Goal: Obtain resource: Obtain resource

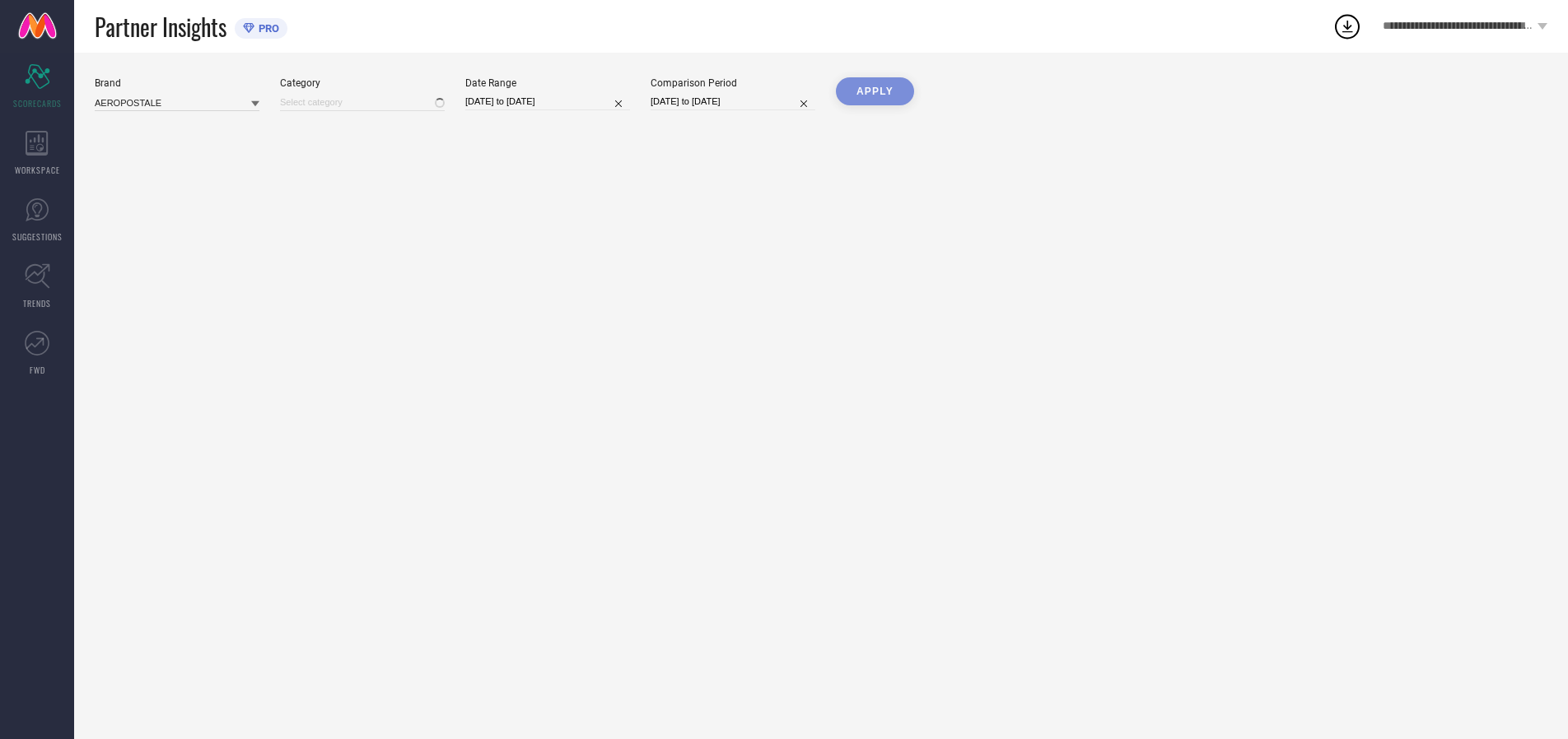
type input "All"
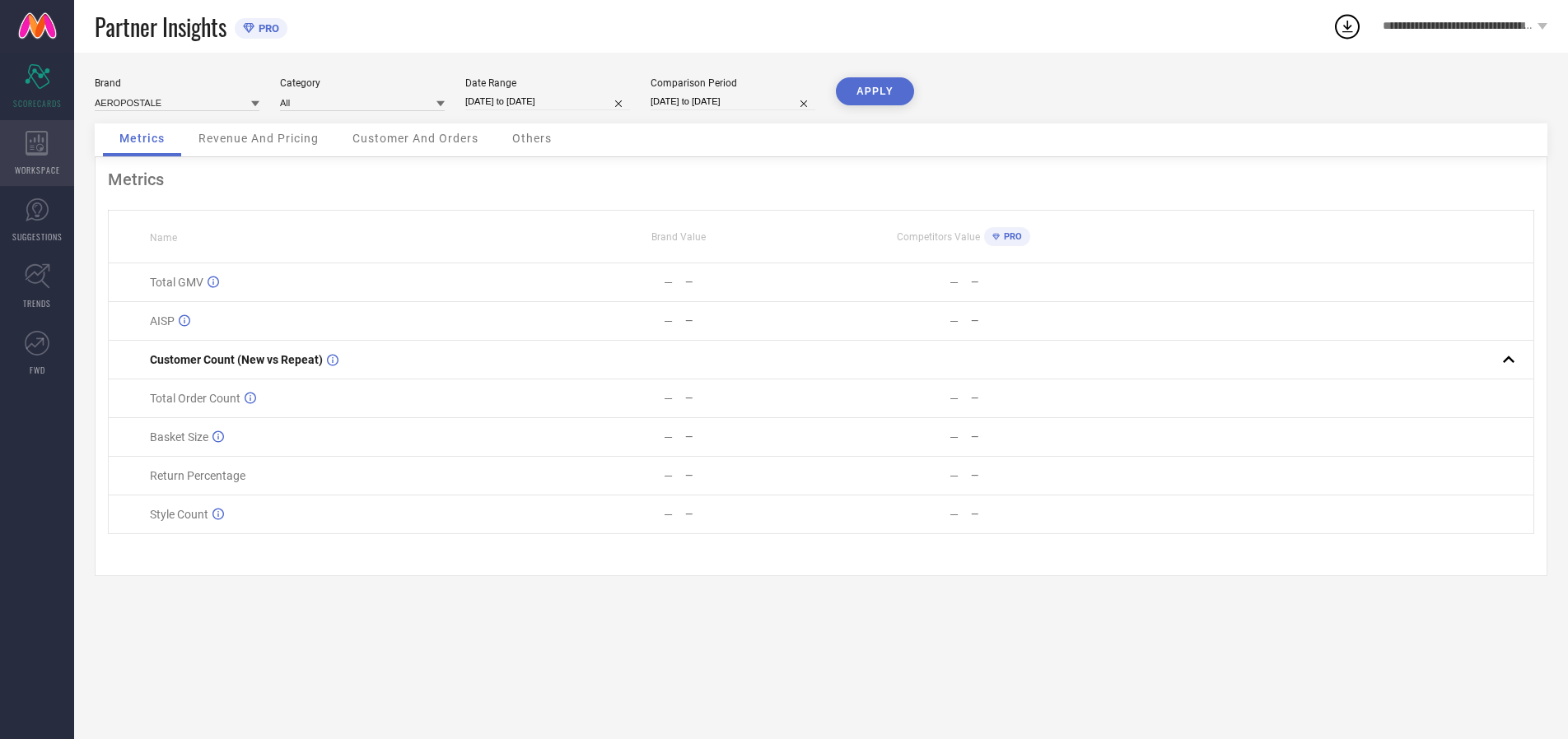
click at [37, 153] on icon at bounding box center [36, 144] width 22 height 25
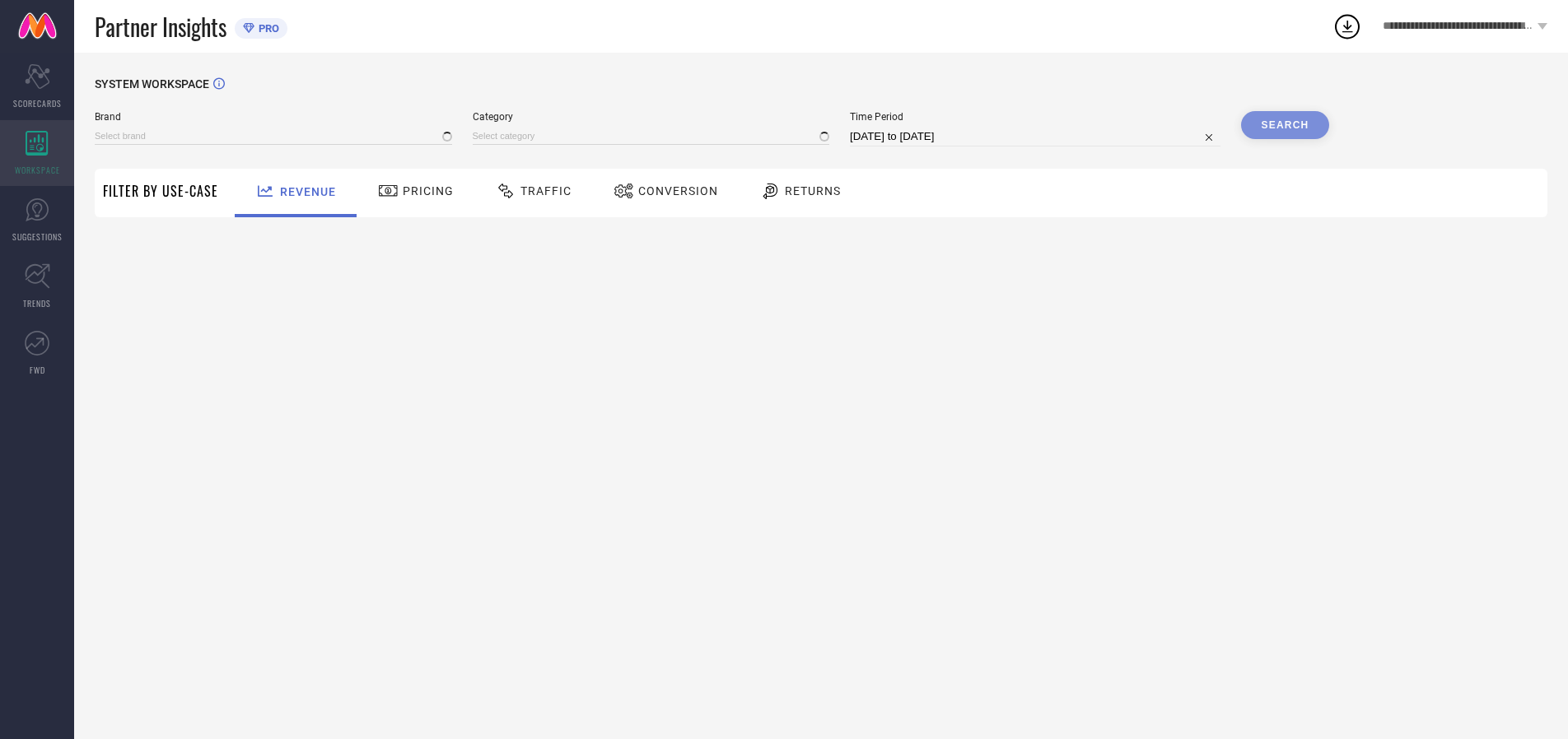
type input "AEROPOSTALE"
type input "All"
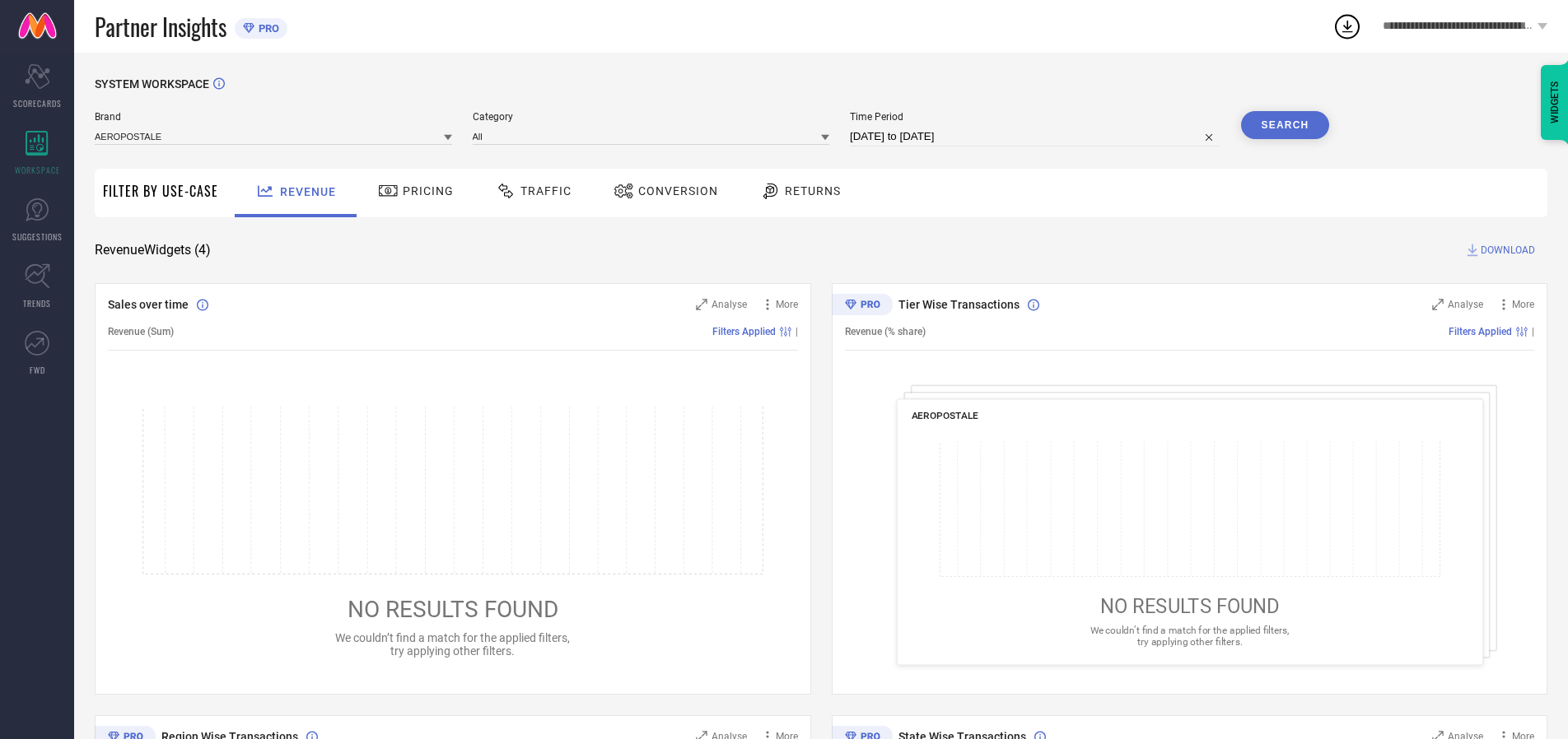
click at [673, 191] on span "Conversion" at bounding box center [678, 191] width 79 height 13
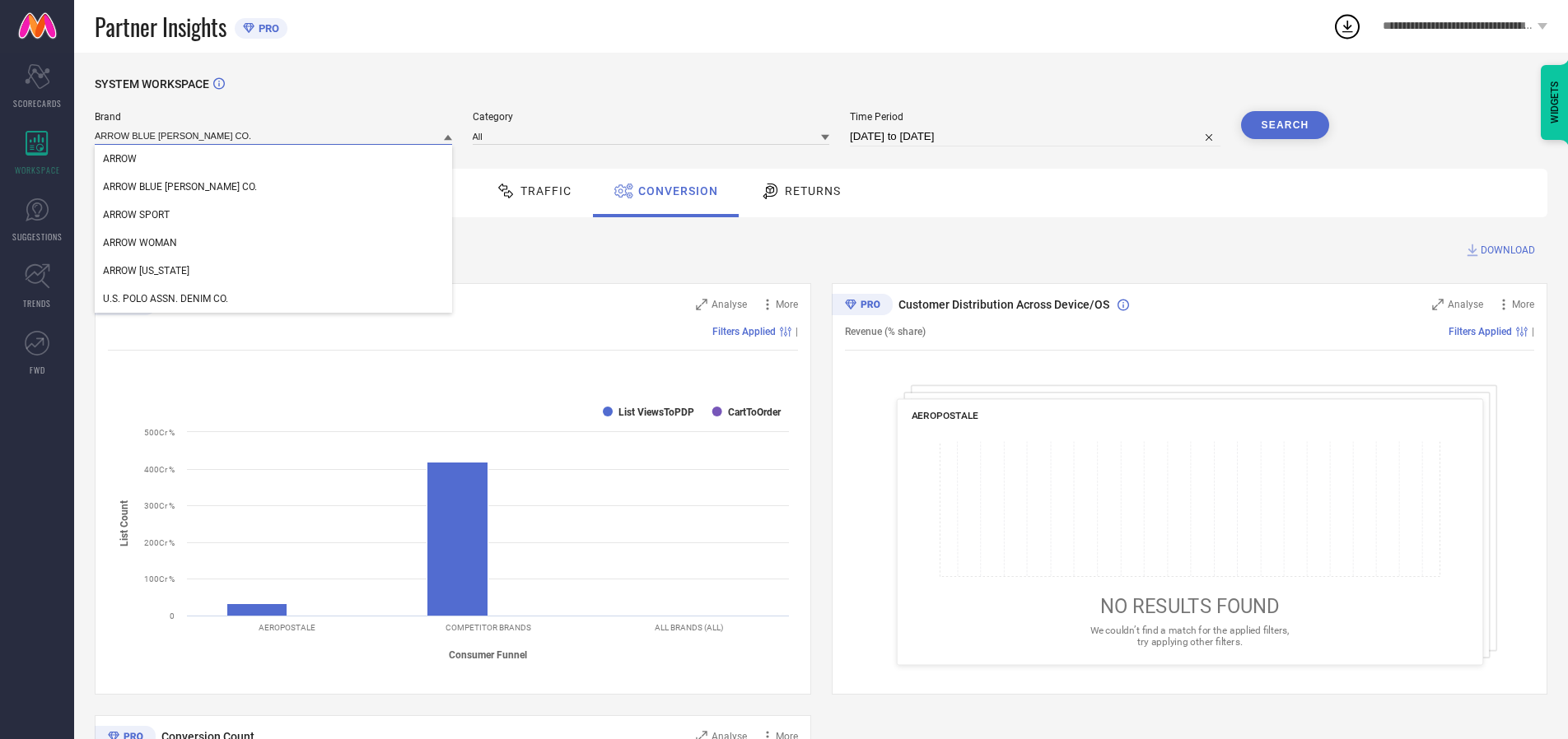
type input "ARROW BLUE JEAN CO."
click at [155, 188] on span "ARROW BLUE JEAN CO." at bounding box center [180, 187] width 154 height 11
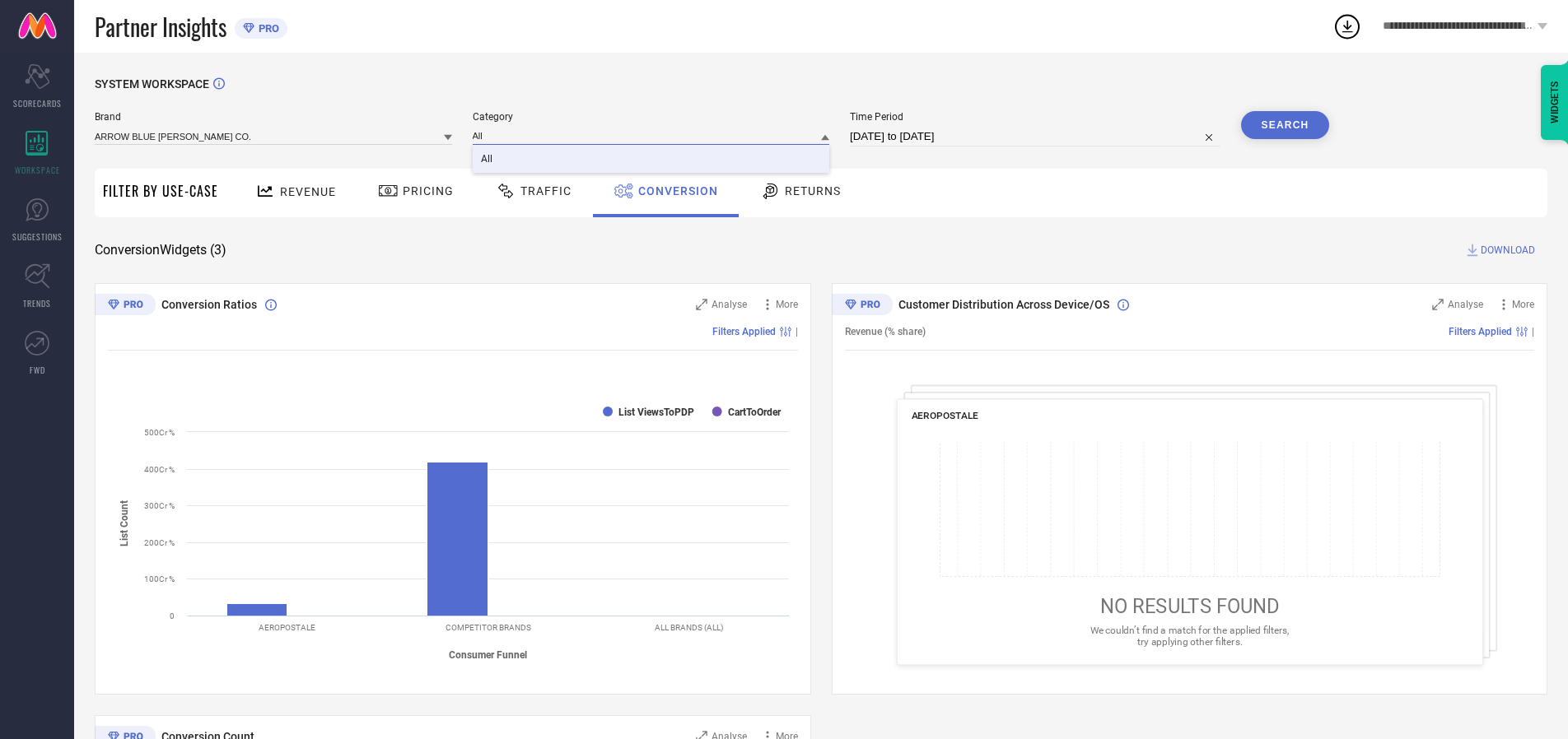
type input "All"
click at [487, 160] on span "All" at bounding box center [486, 159] width 11 height 11
click at [1036, 137] on input "[DATE] to [DATE]" at bounding box center [1035, 136] width 370 height 20
select select "8"
select select "2025"
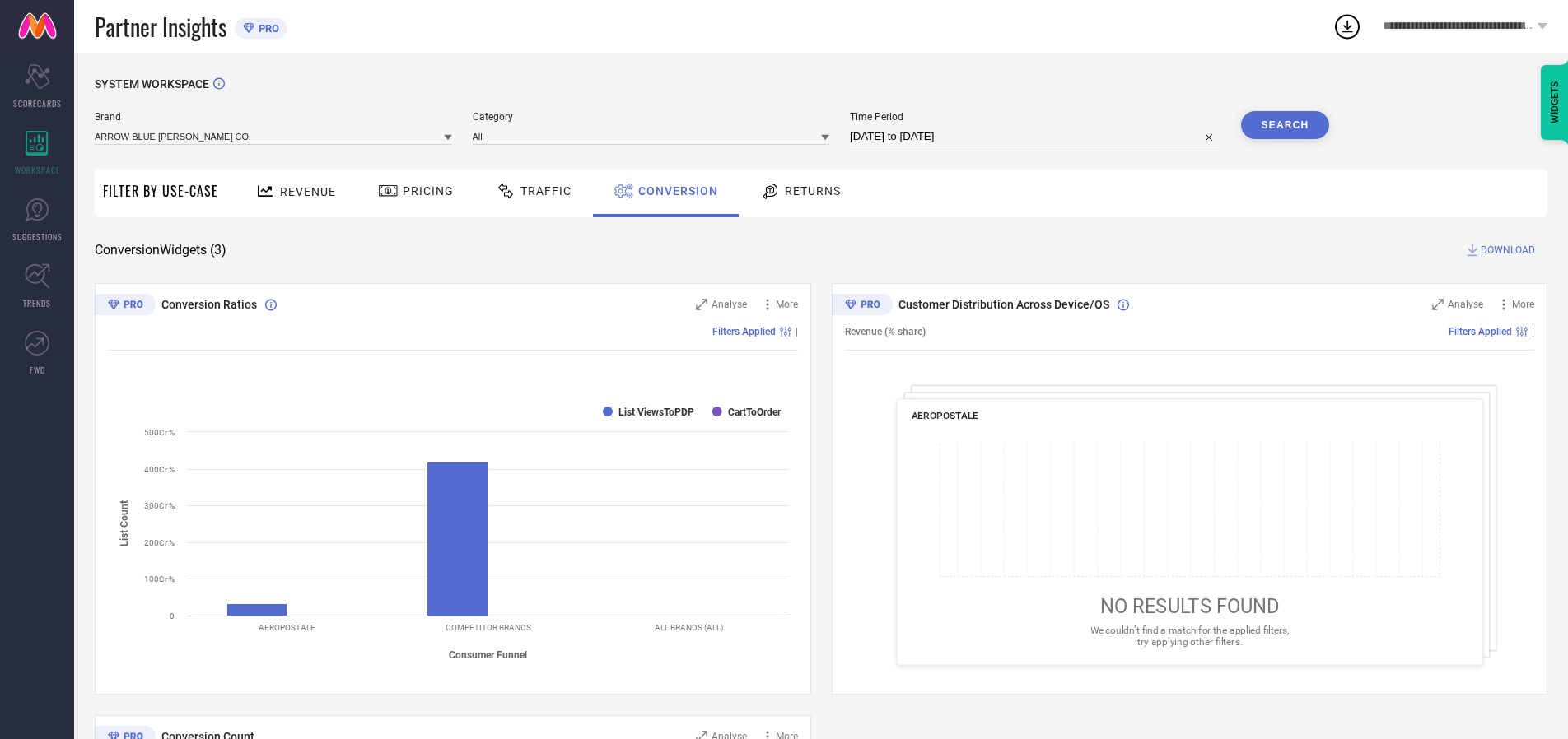
select select "9"
select select "2025"
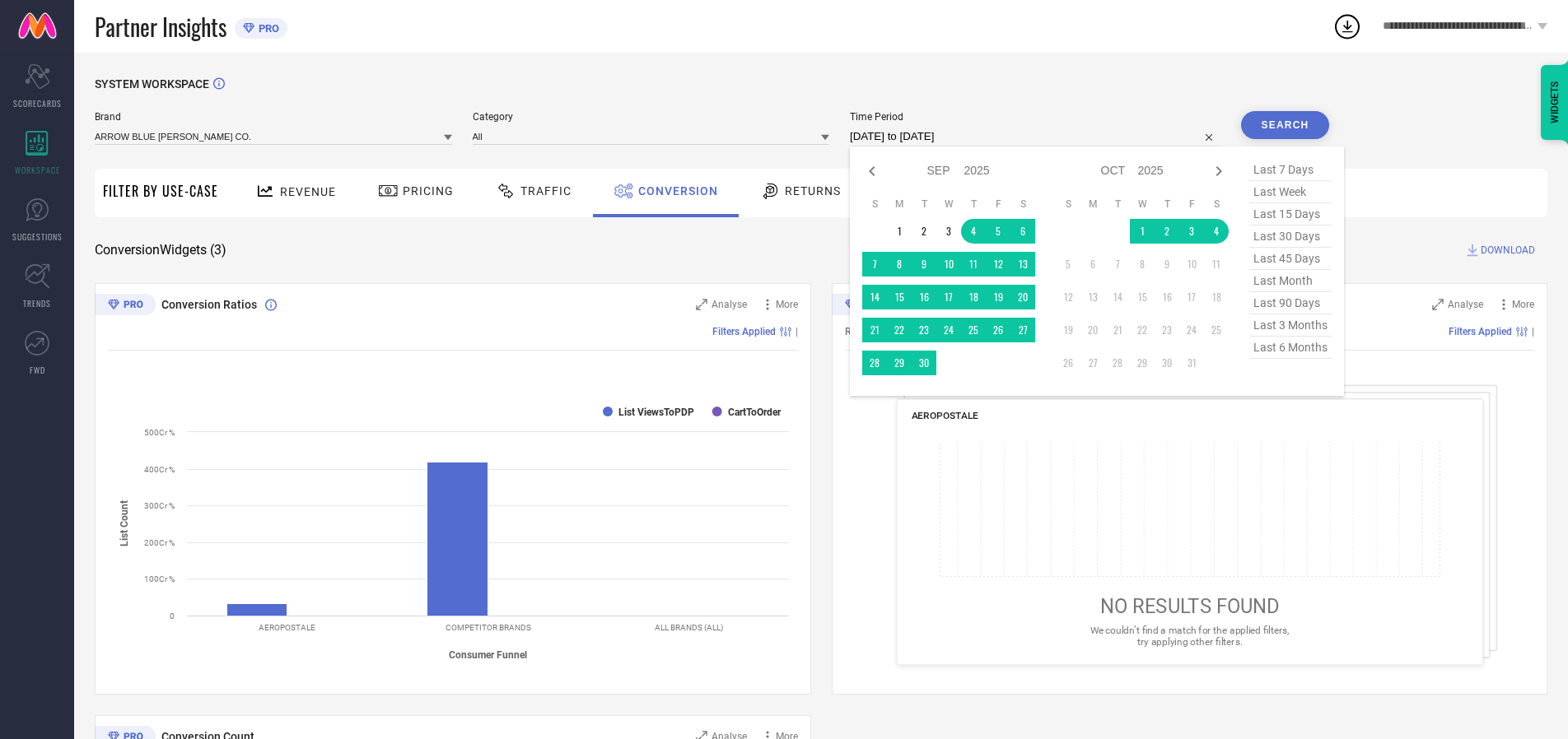
click at [1220, 233] on td "4" at bounding box center [1217, 232] width 25 height 25
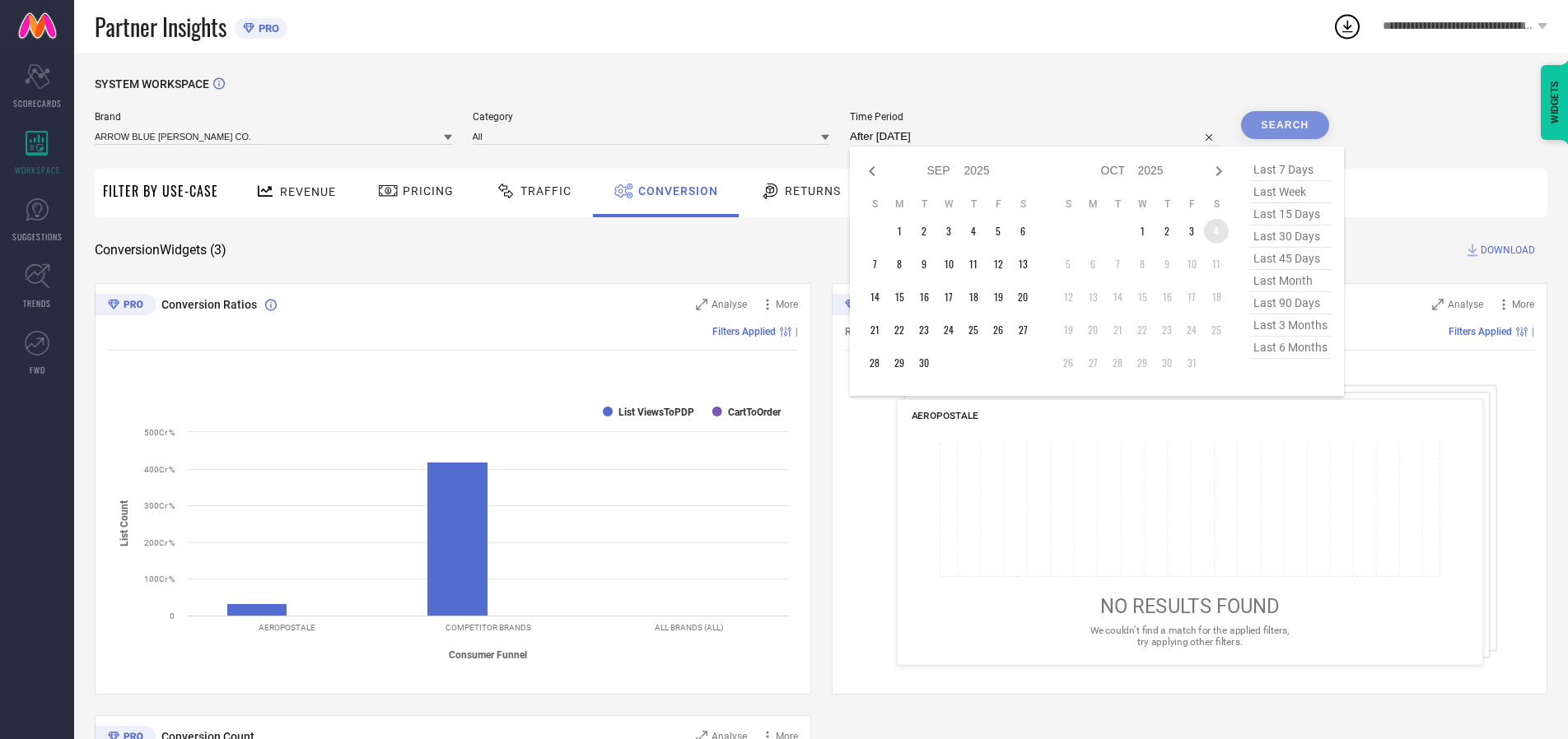
type input "04-10-2025 to 04-10-2025"
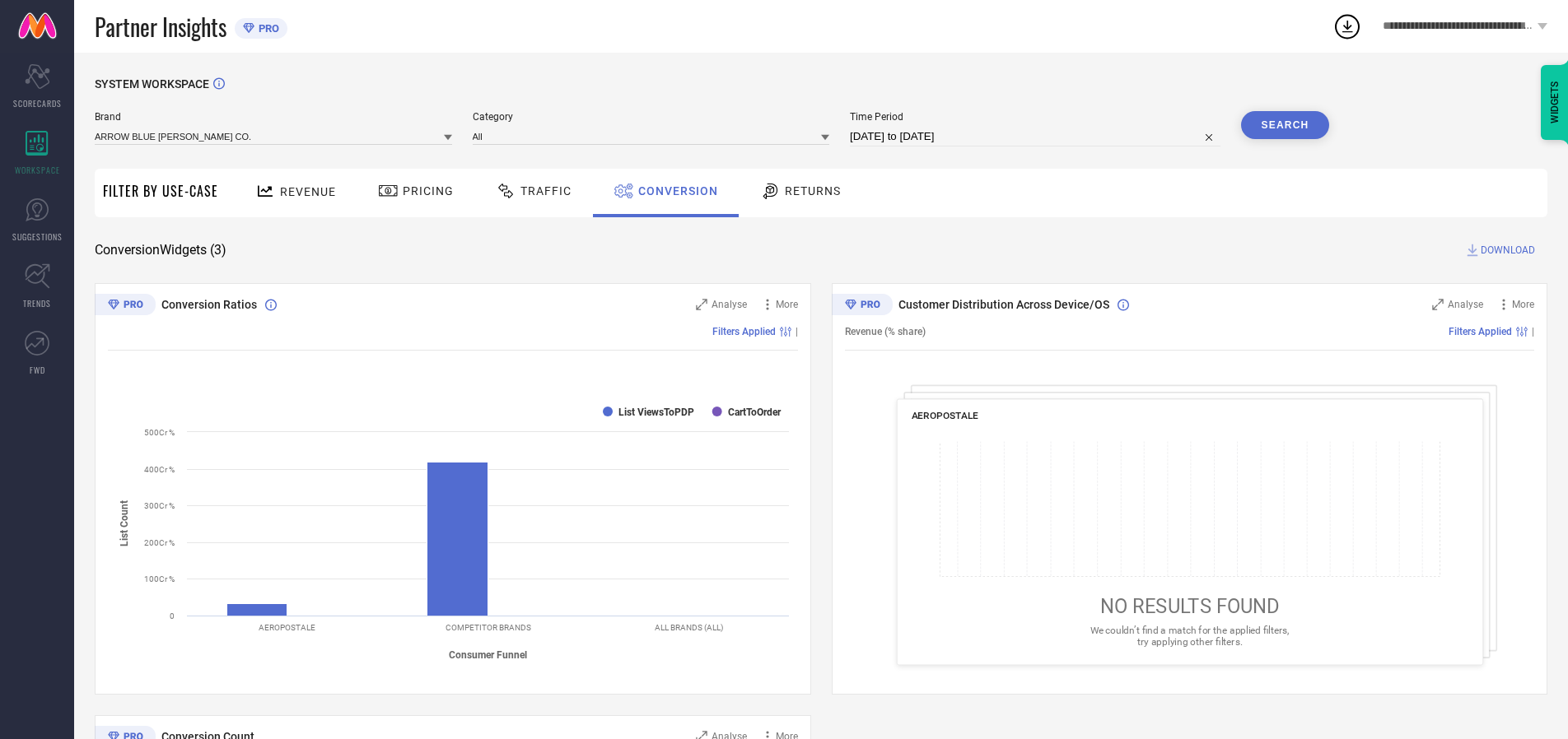
click at [1285, 125] on button "Search" at bounding box center [1285, 124] width 89 height 28
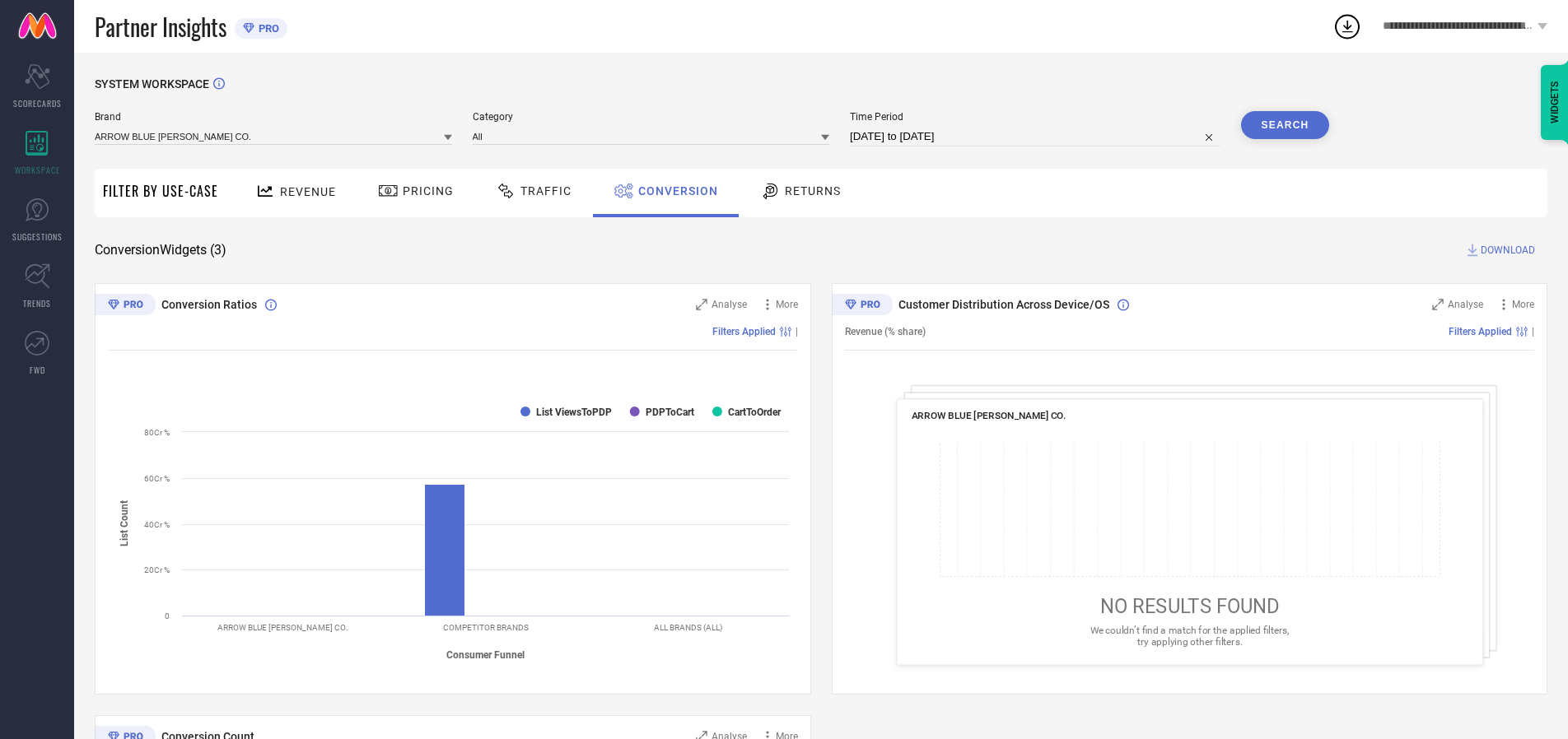
click at [1508, 250] on span "DOWNLOAD" at bounding box center [1508, 250] width 55 height 16
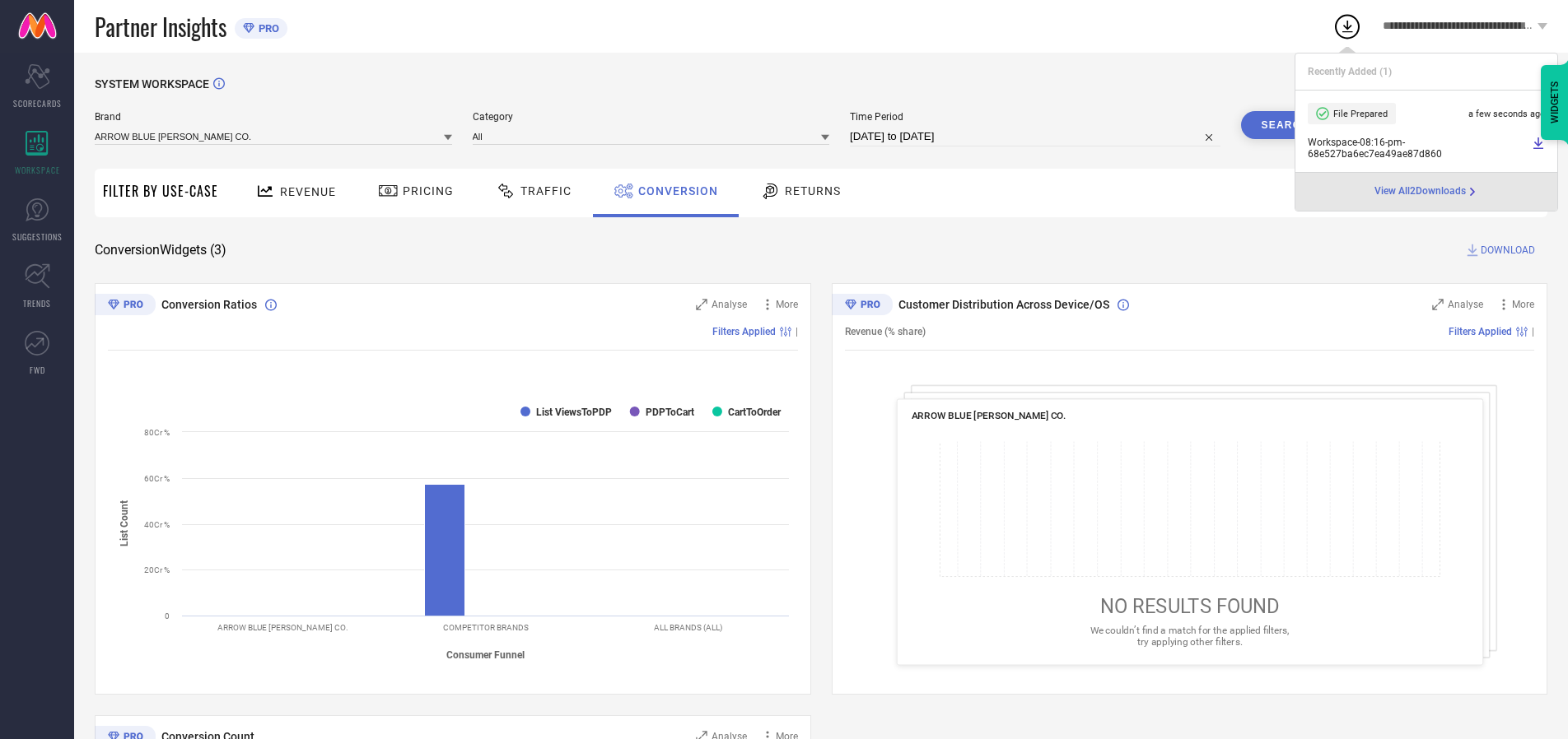
click at [674, 191] on span "Conversion" at bounding box center [678, 191] width 79 height 13
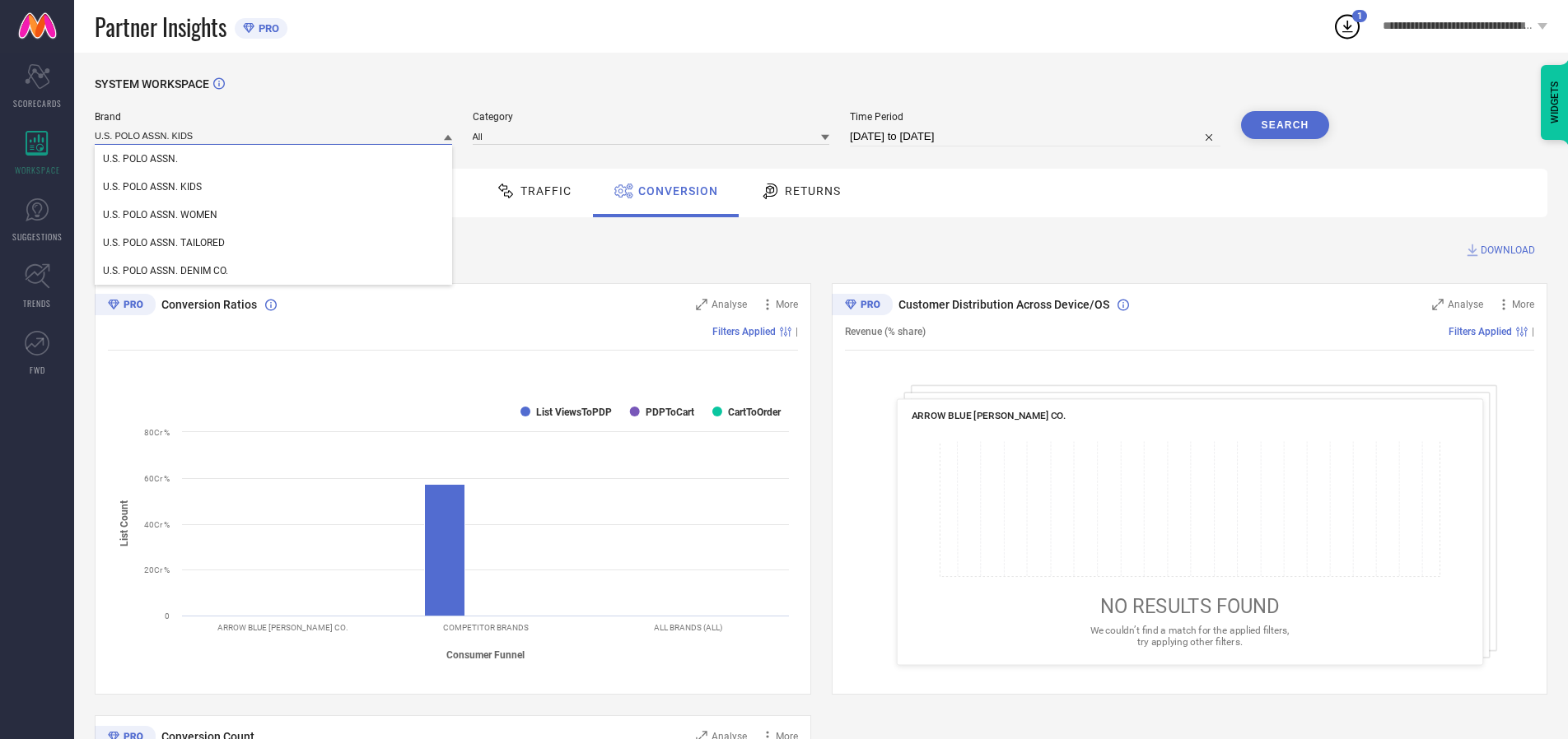
type input "U.S. POLO ASSN. KIDS"
click at [151, 188] on span "U.S. POLO ASSN. KIDS" at bounding box center [152, 187] width 99 height 11
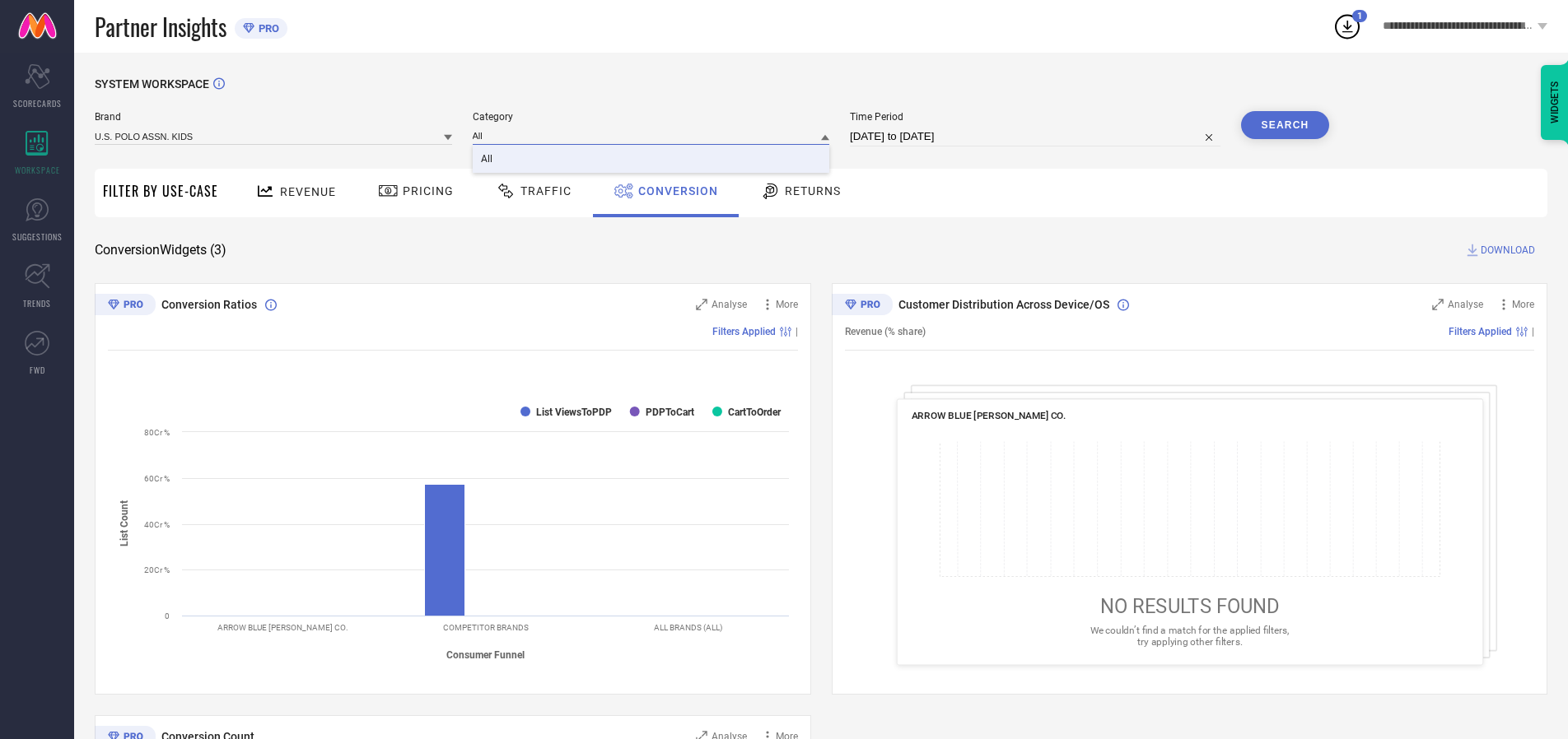
type input "All"
click at [487, 160] on span "All" at bounding box center [486, 159] width 11 height 11
click at [1285, 125] on button "Search" at bounding box center [1285, 124] width 89 height 28
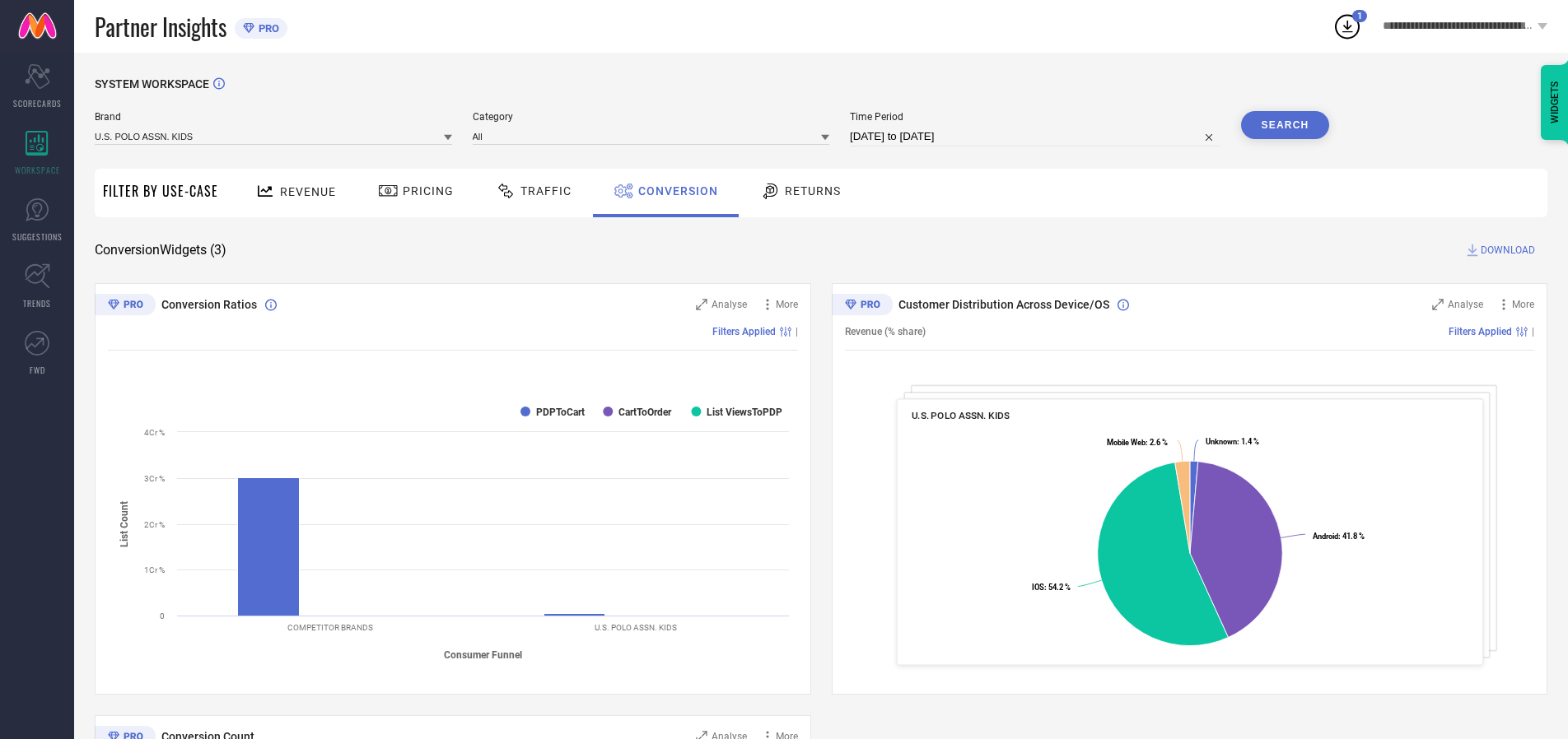
click at [1508, 250] on span "DOWNLOAD" at bounding box center [1508, 250] width 55 height 16
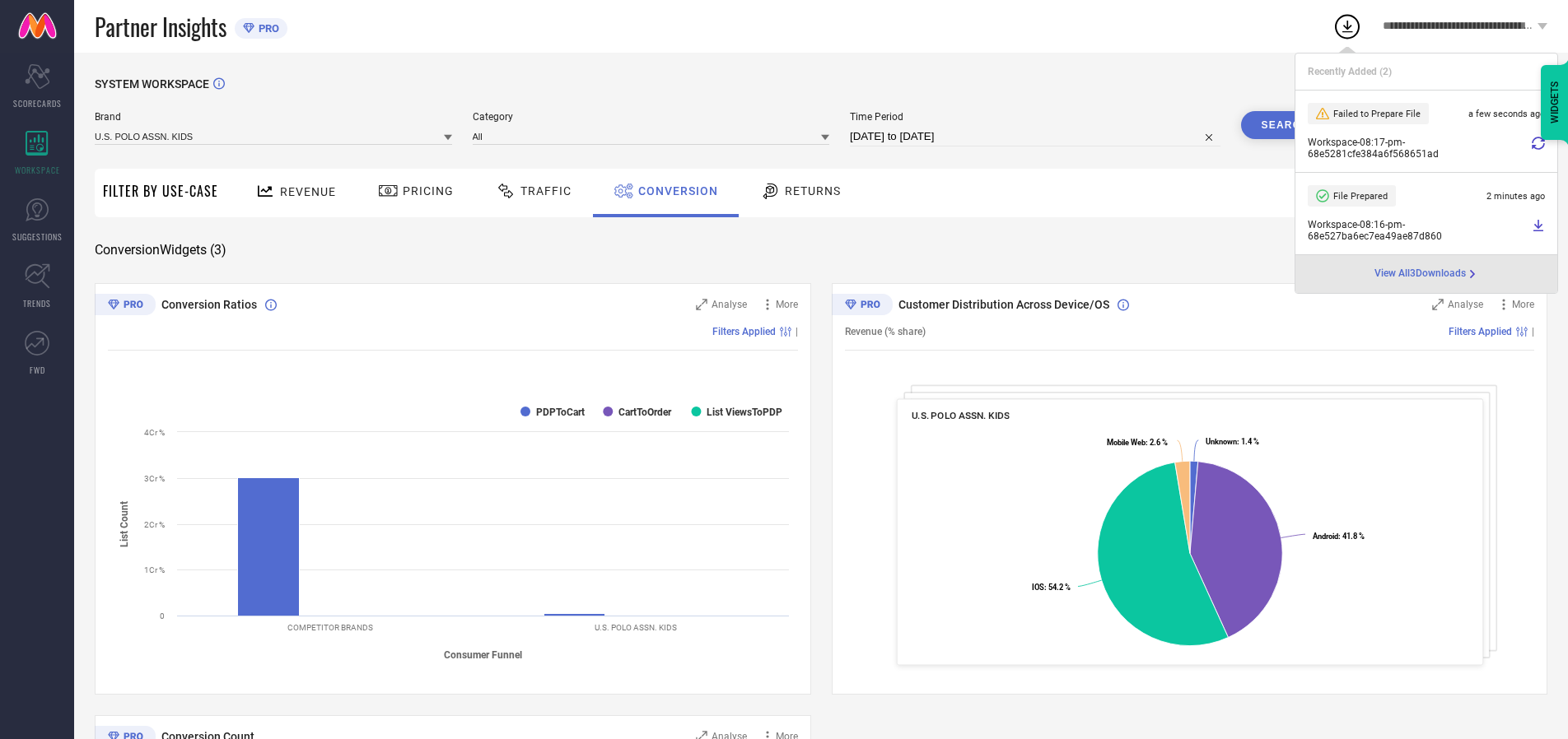
click at [674, 191] on span "Conversion" at bounding box center [678, 191] width 79 height 13
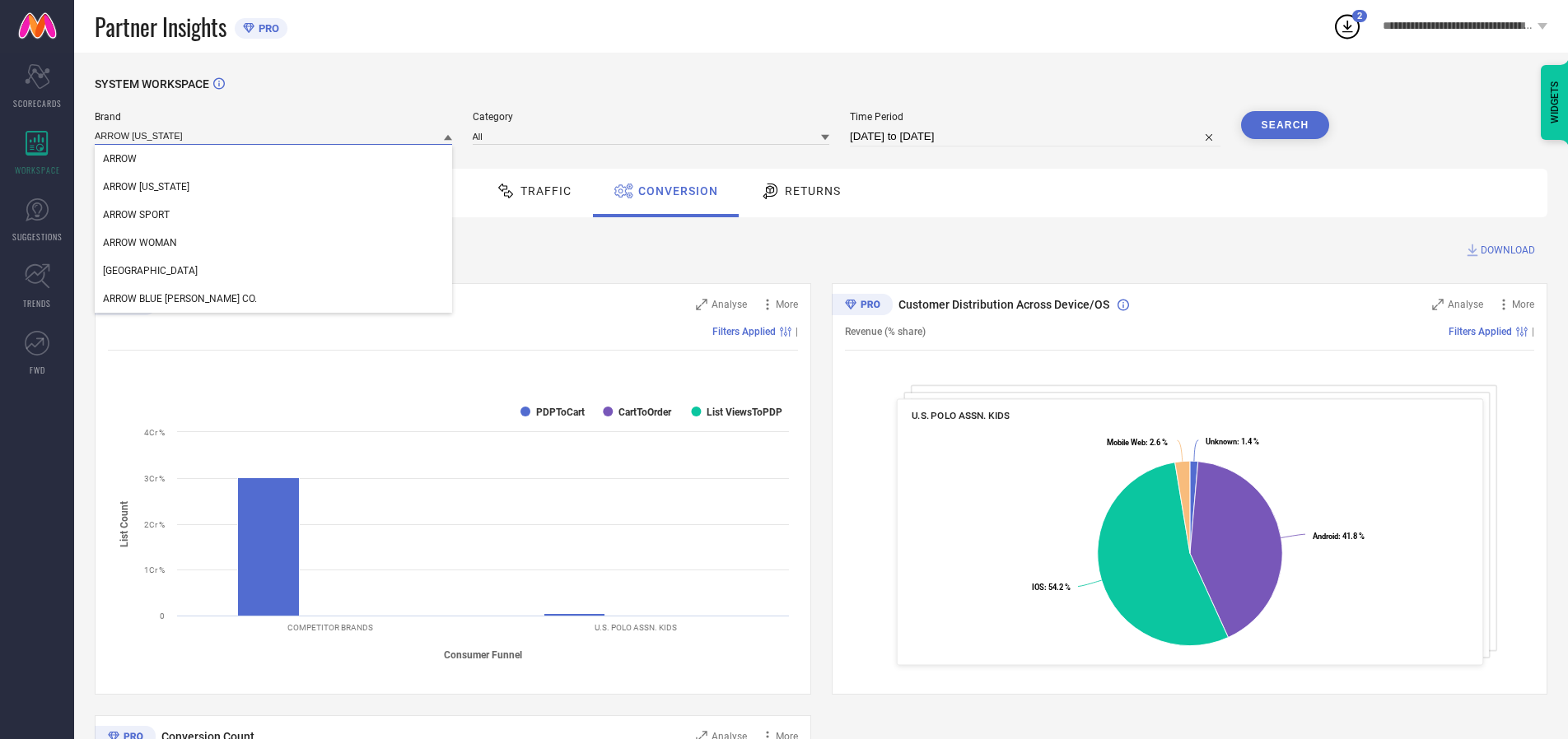
type input "ARROW NEW YORK"
click at [145, 188] on span "ARROW NEW YORK" at bounding box center [146, 187] width 86 height 11
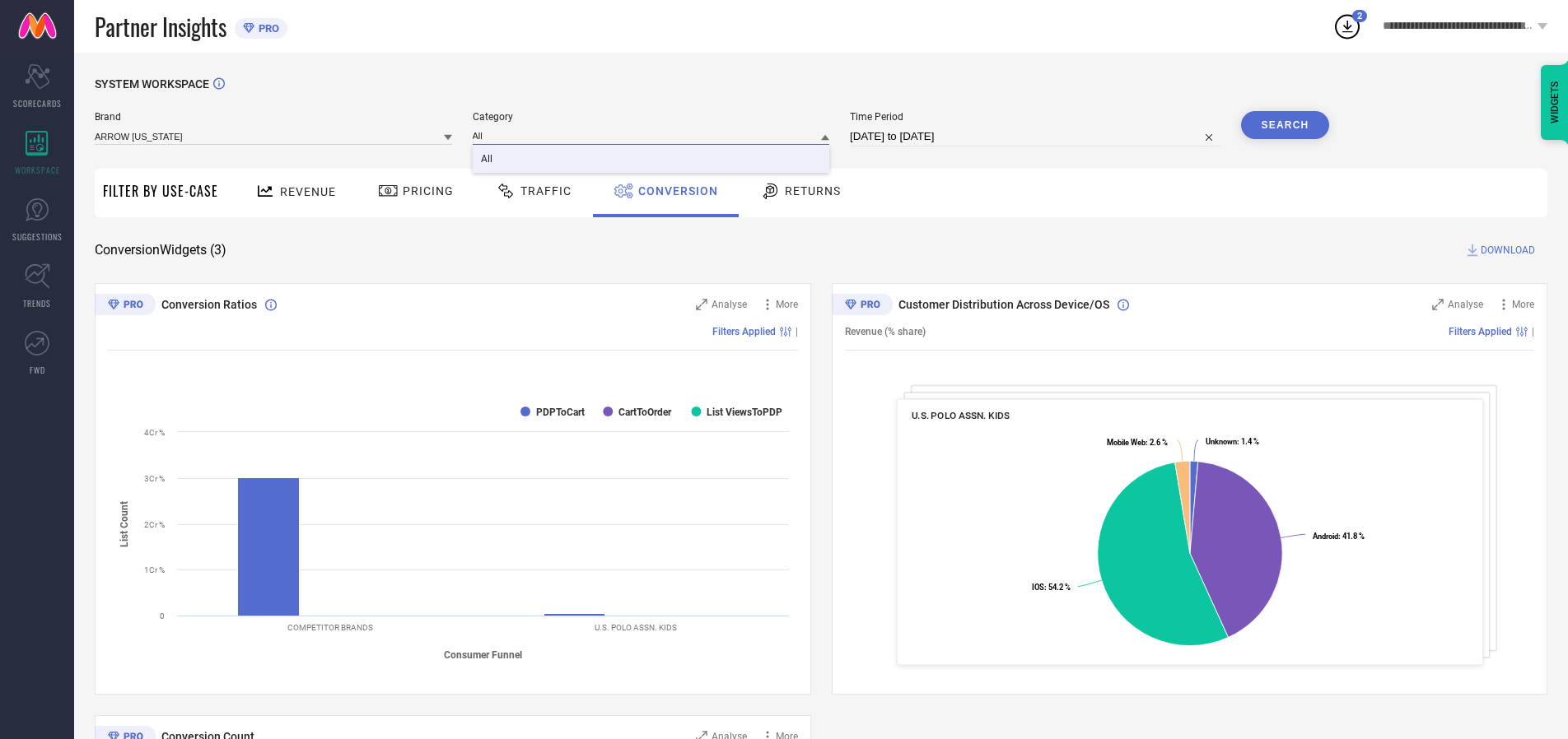
type input "All"
click at [487, 160] on span "All" at bounding box center [486, 159] width 11 height 11
click at [1285, 125] on button "Search" at bounding box center [1285, 124] width 89 height 28
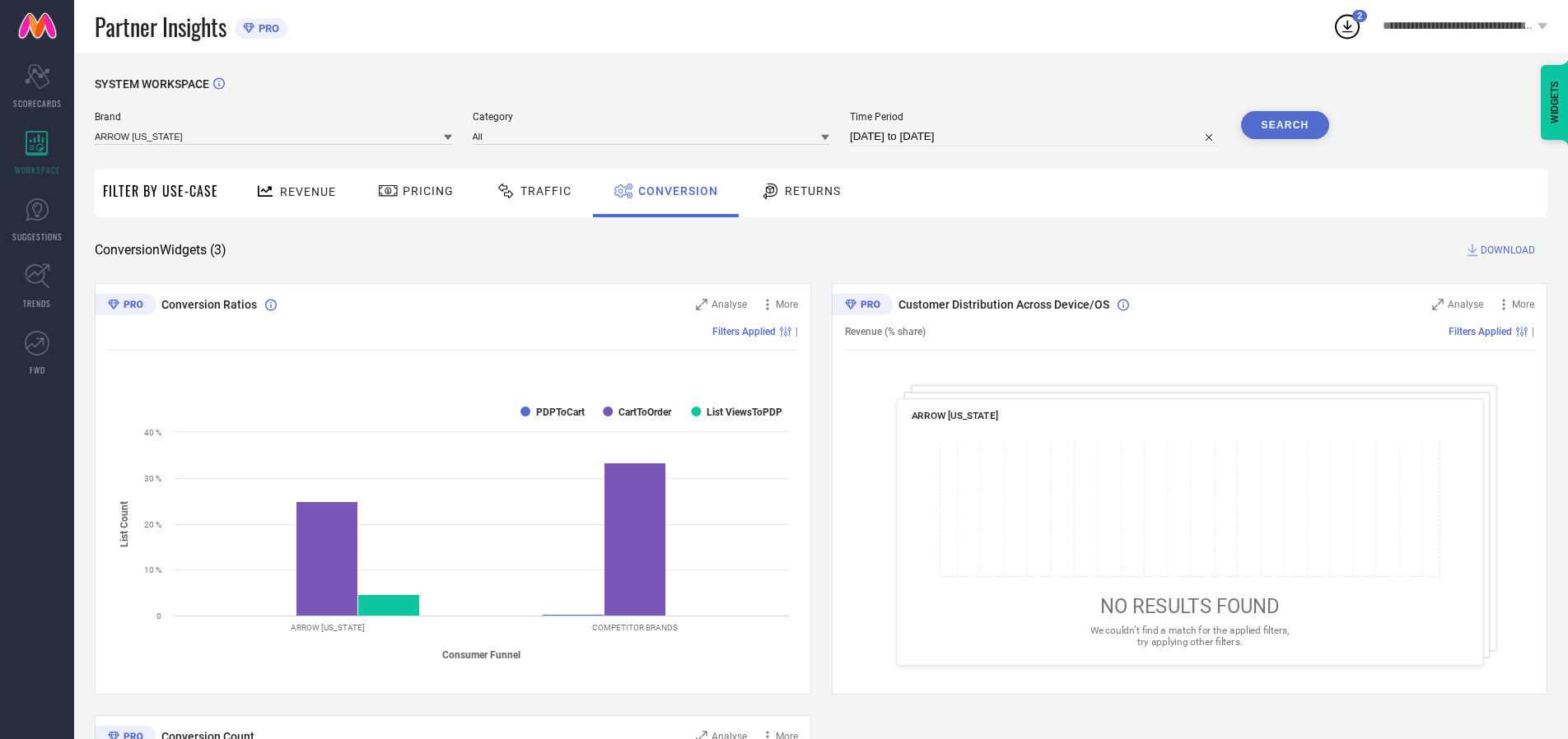
click at [1508, 250] on span "DOWNLOAD" at bounding box center [1508, 250] width 55 height 16
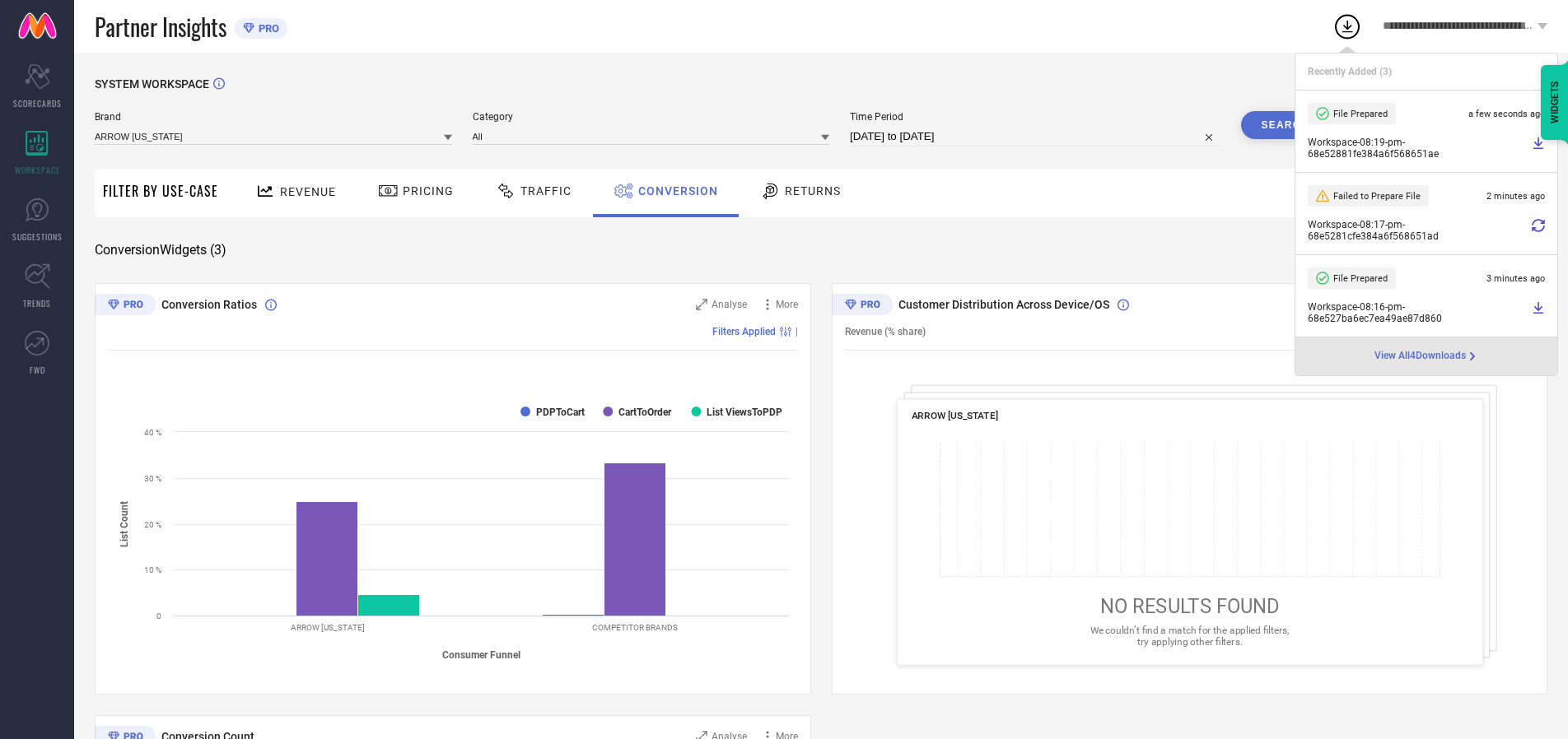
click at [674, 191] on span "Conversion" at bounding box center [678, 191] width 79 height 13
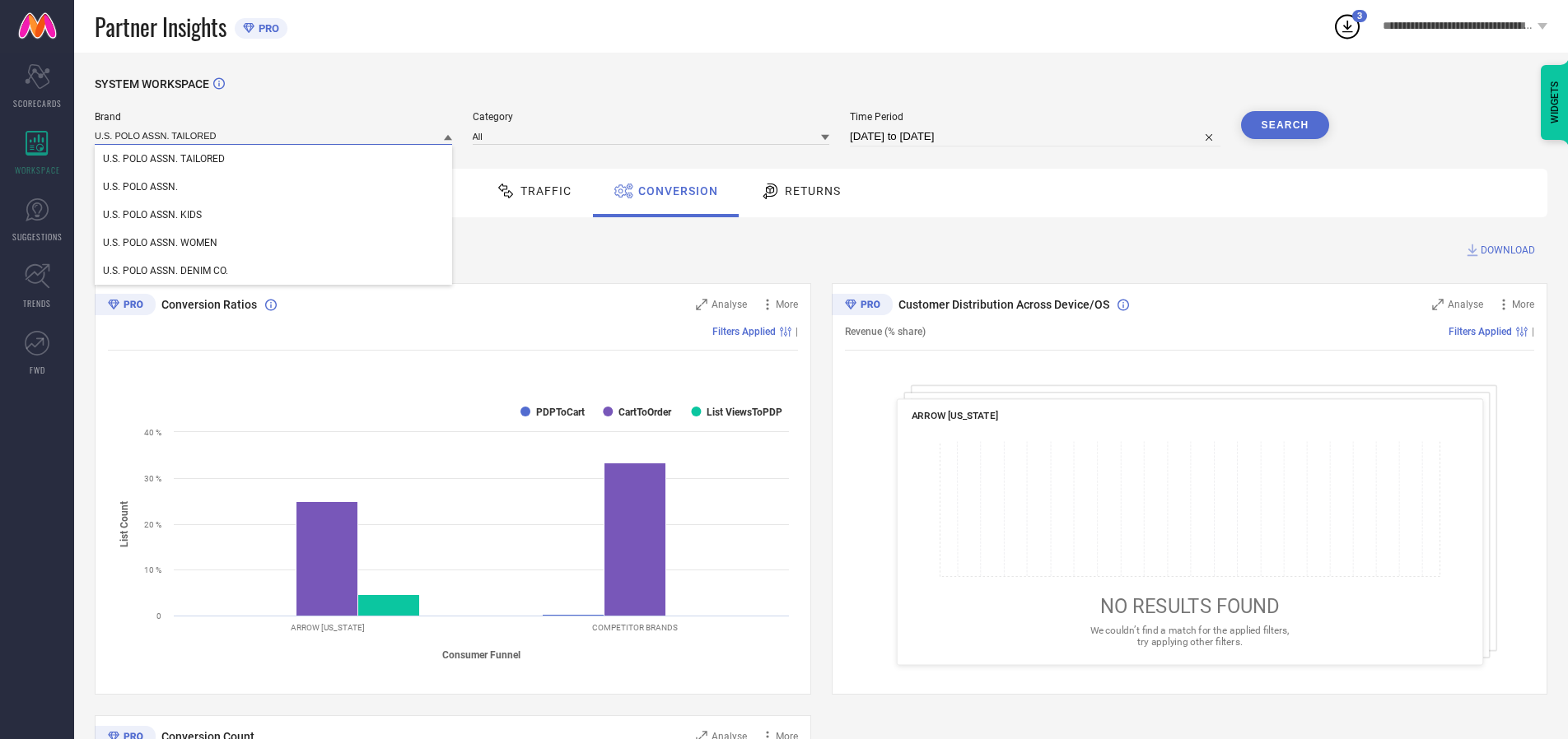
type input "U.S. POLO ASSN. TAILORED"
click at [164, 160] on span "U.S. POLO ASSN. TAILORED" at bounding box center [164, 159] width 122 height 11
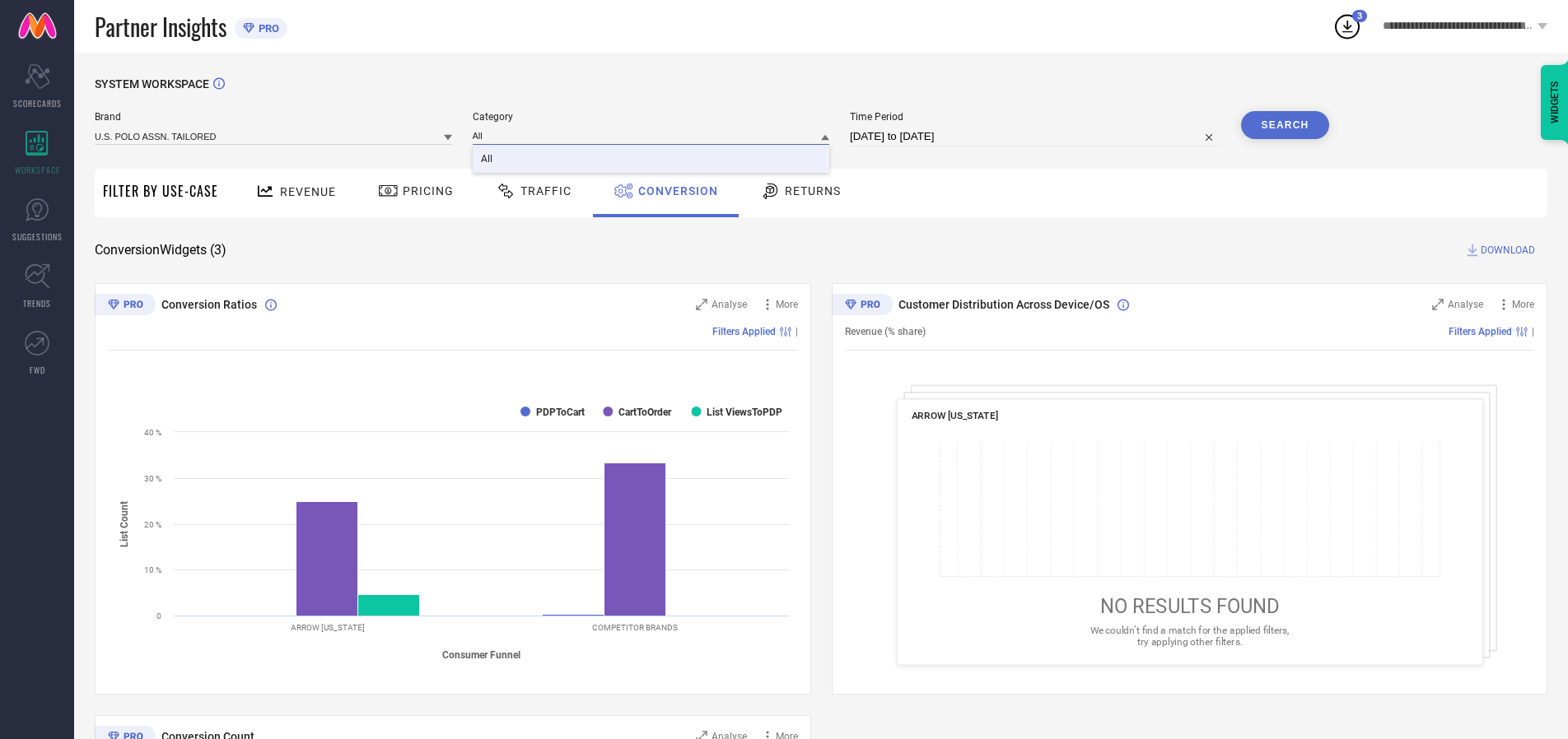
type input "All"
click at [487, 160] on span "All" at bounding box center [486, 159] width 11 height 11
click at [1285, 125] on button "Search" at bounding box center [1285, 124] width 89 height 28
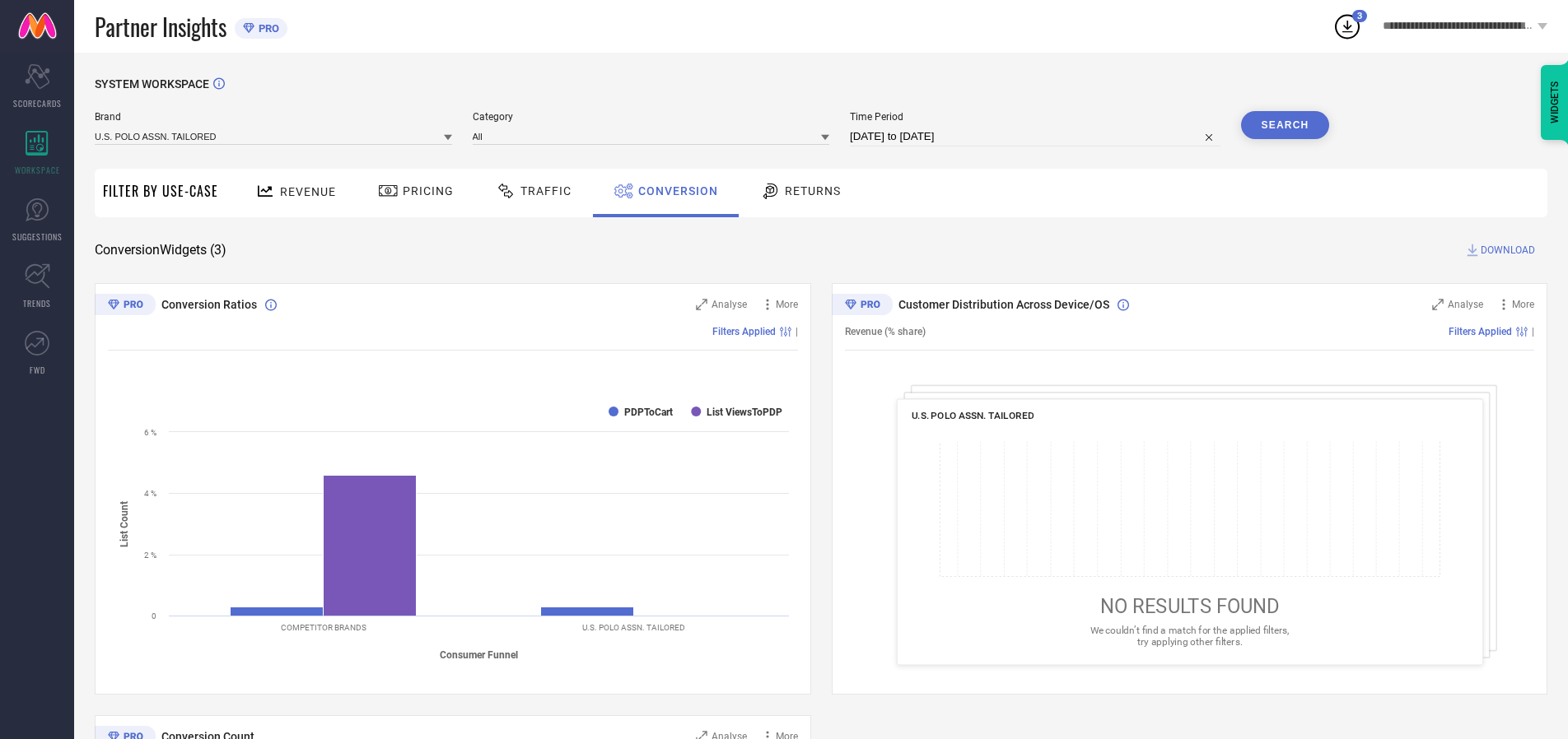
click at [1508, 250] on span "DOWNLOAD" at bounding box center [1508, 250] width 55 height 16
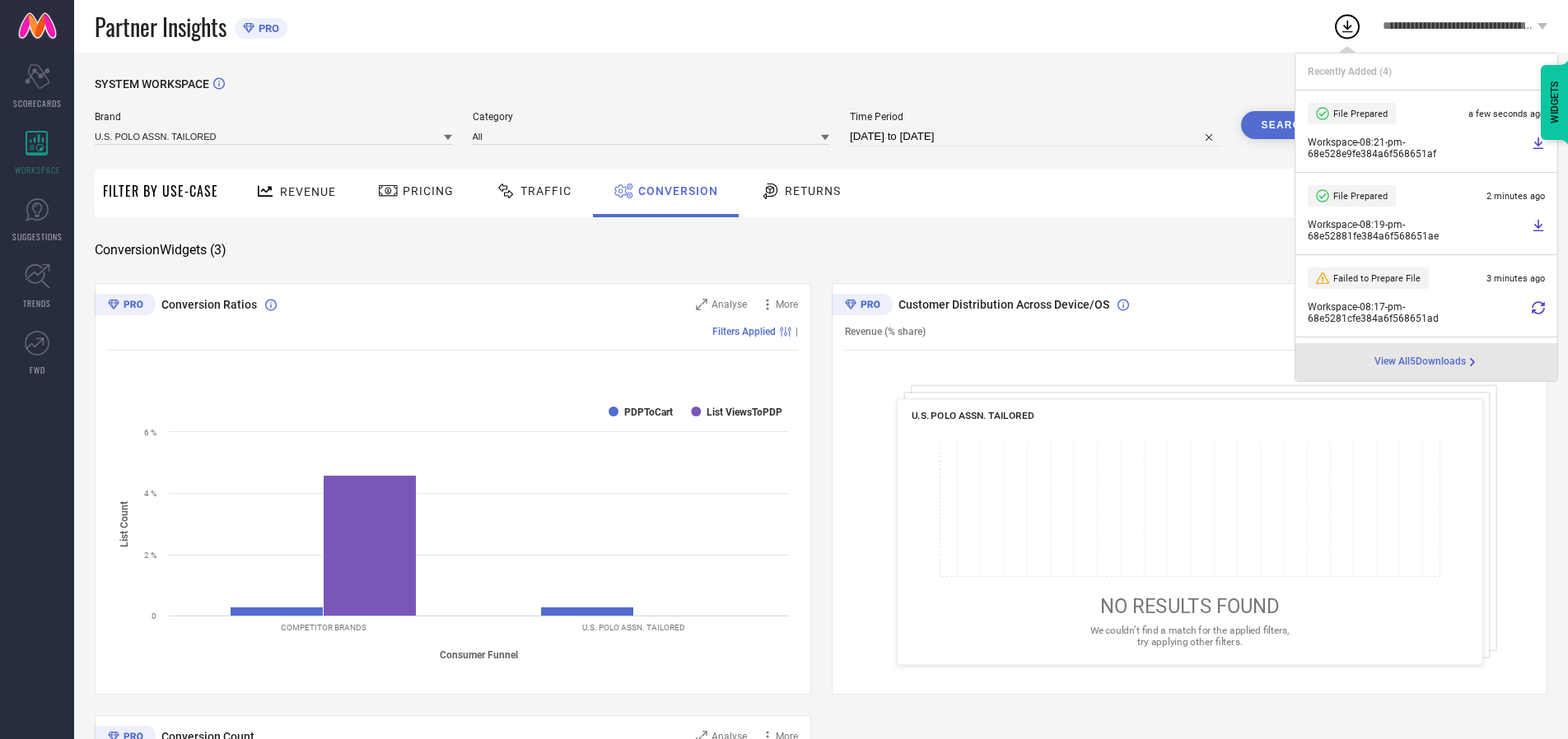
click at [674, 191] on span "Conversion" at bounding box center [678, 191] width 79 height 13
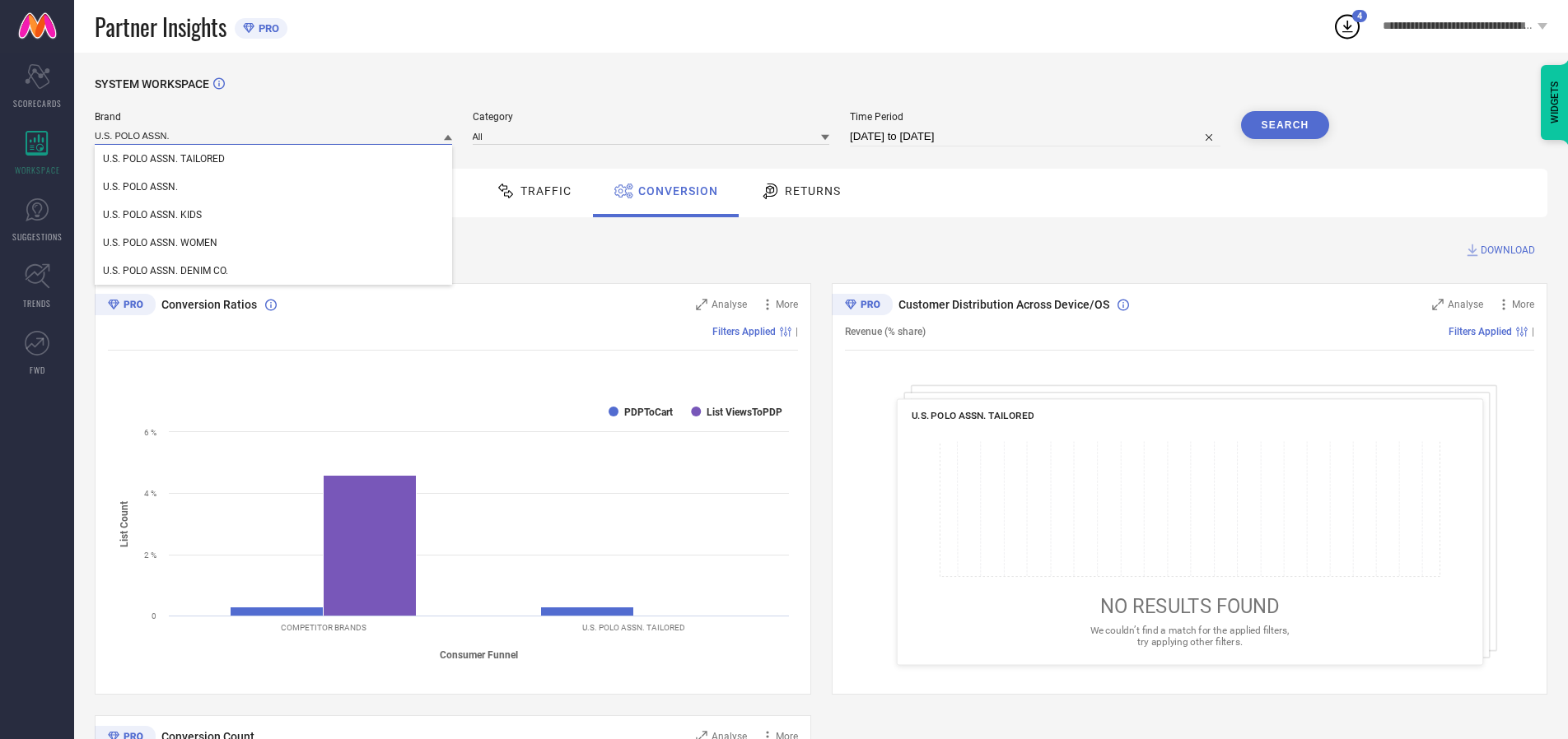
type input "U.S. POLO ASSN."
click at [140, 188] on span "U.S. POLO ASSN." at bounding box center [141, 187] width 75 height 11
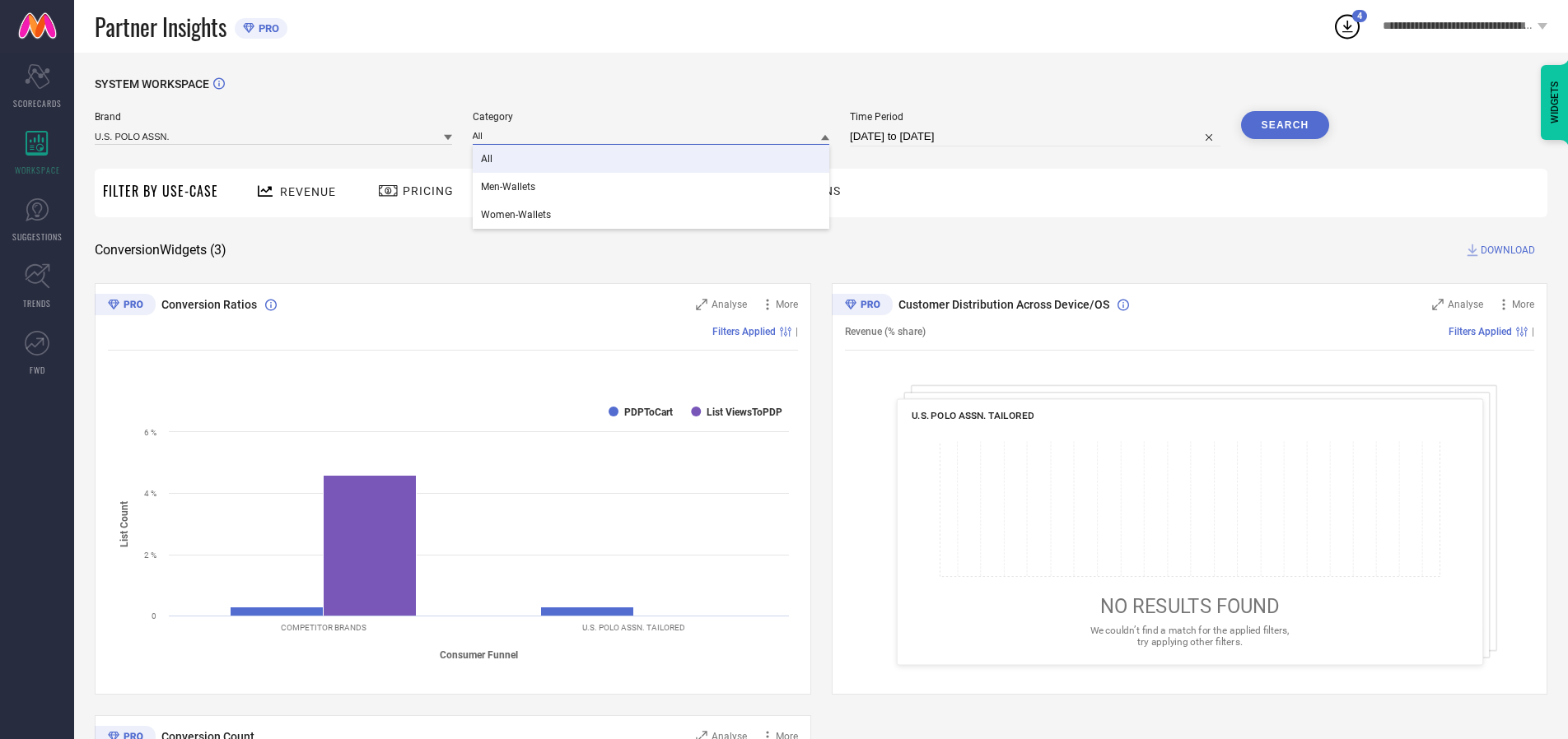
type input "All"
click at [487, 160] on span "All" at bounding box center [486, 159] width 11 height 11
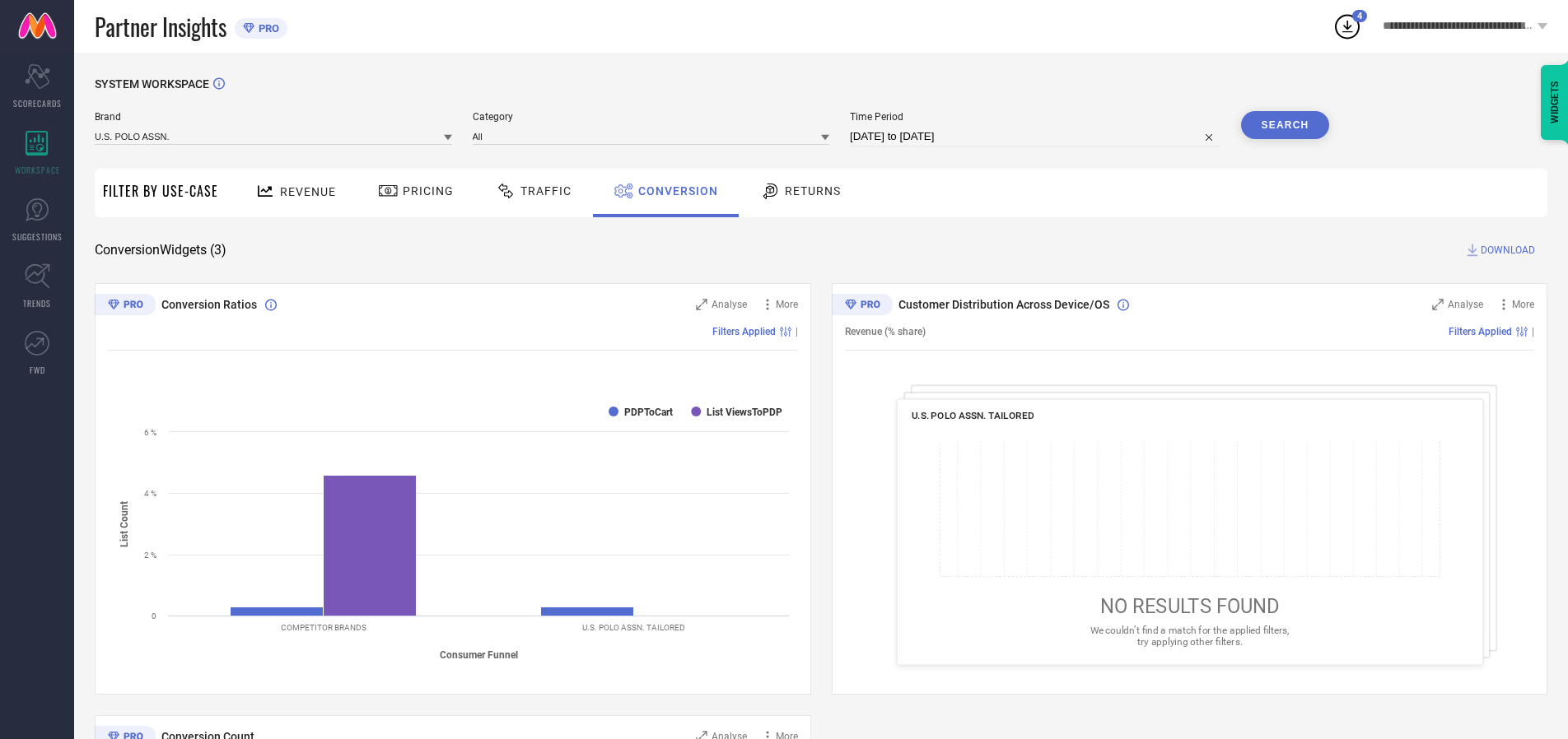
click at [1285, 125] on button "Search" at bounding box center [1285, 124] width 89 height 28
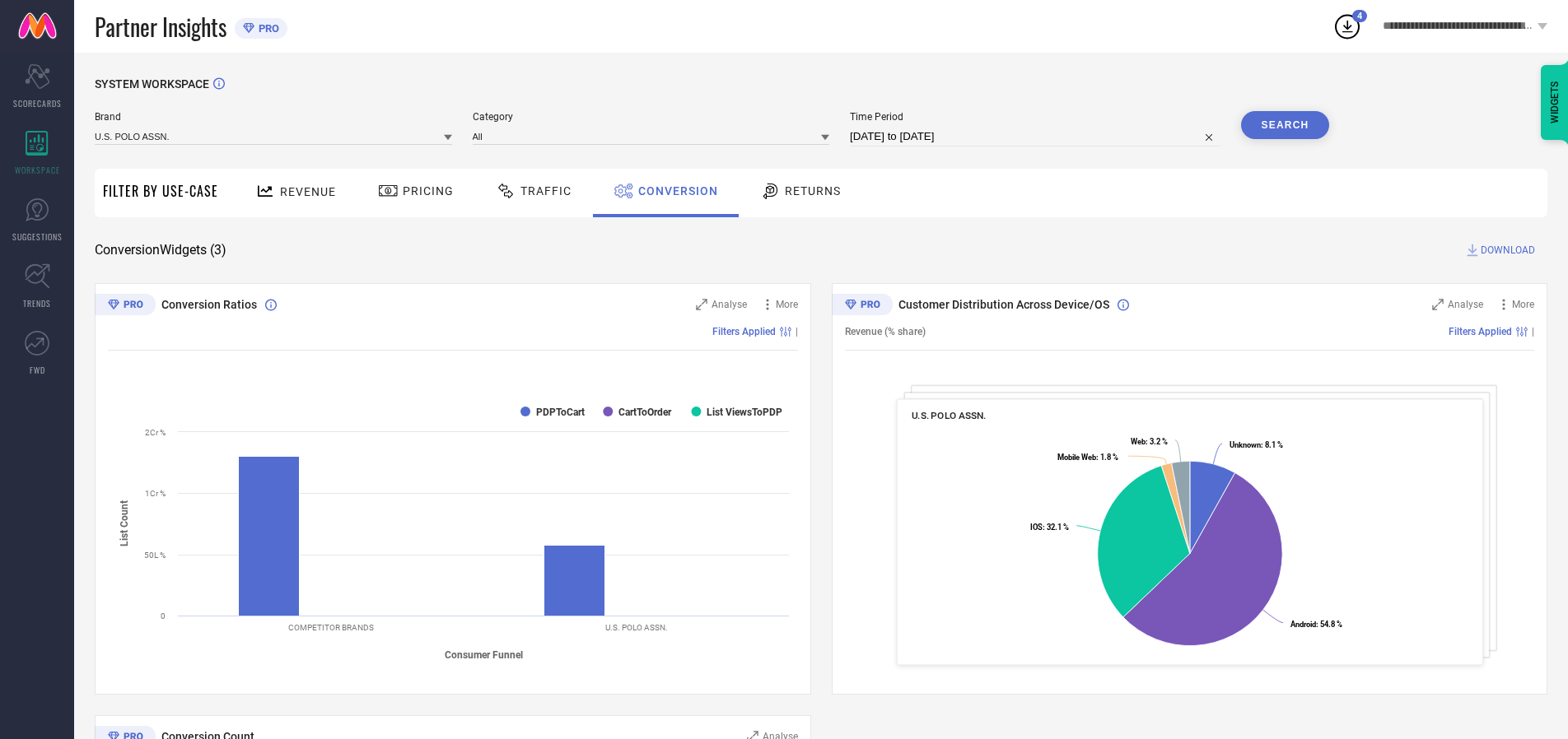
click at [1508, 250] on span "DOWNLOAD" at bounding box center [1508, 250] width 55 height 16
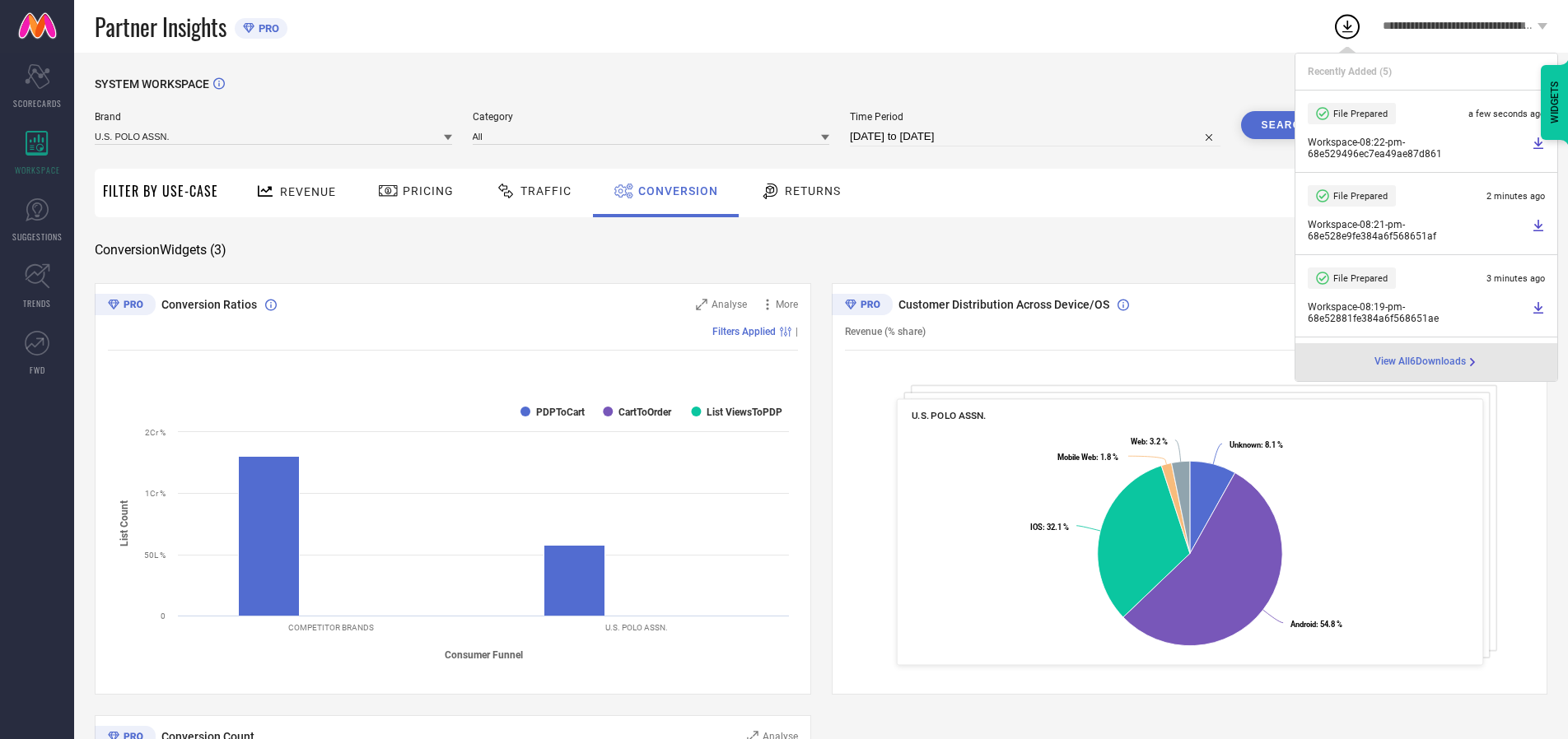
click at [674, 191] on span "Conversion" at bounding box center [678, 191] width 79 height 13
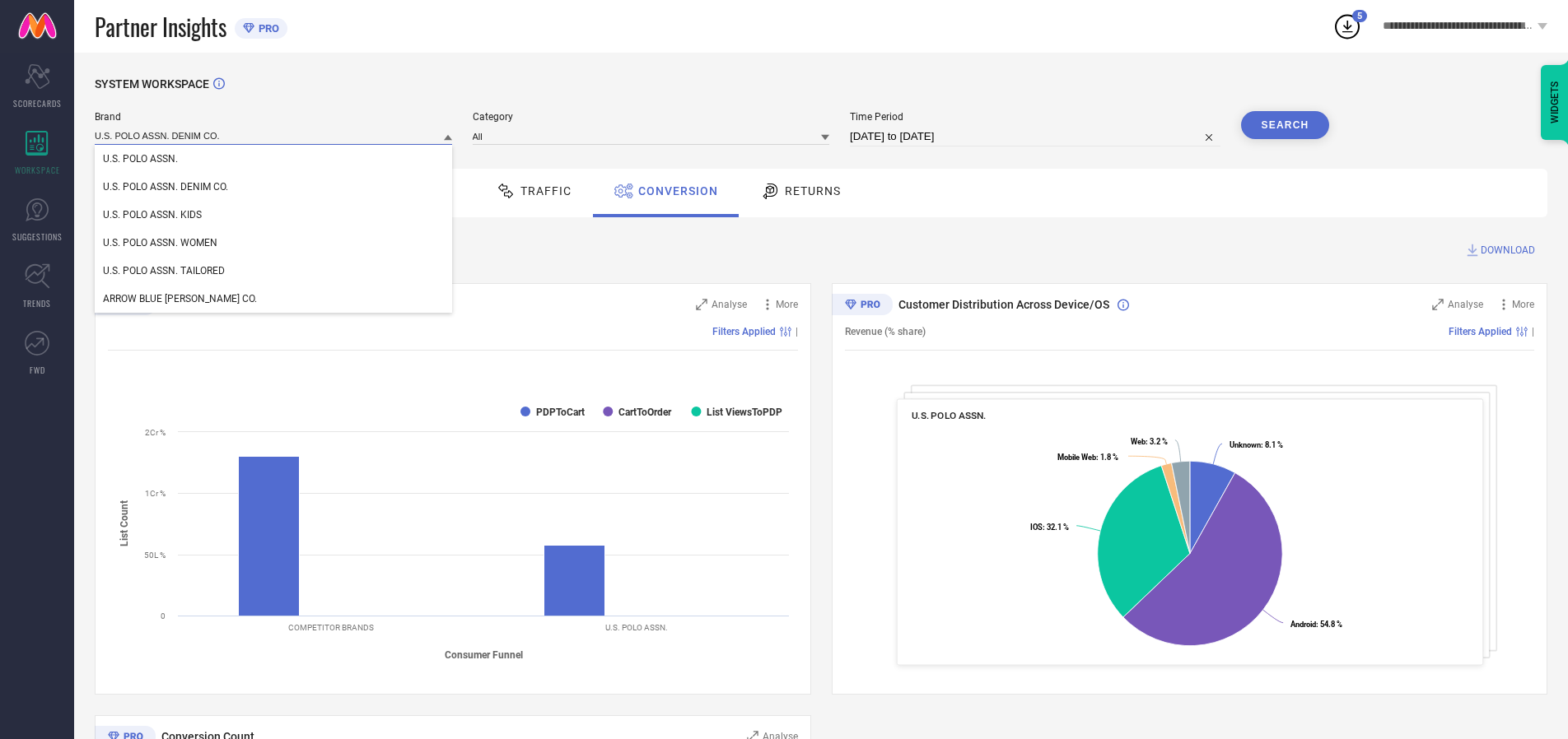
type input "U.S. POLO ASSN. DENIM CO."
click at [166, 188] on span "U.S. POLO ASSN. DENIM CO." at bounding box center [166, 187] width 125 height 11
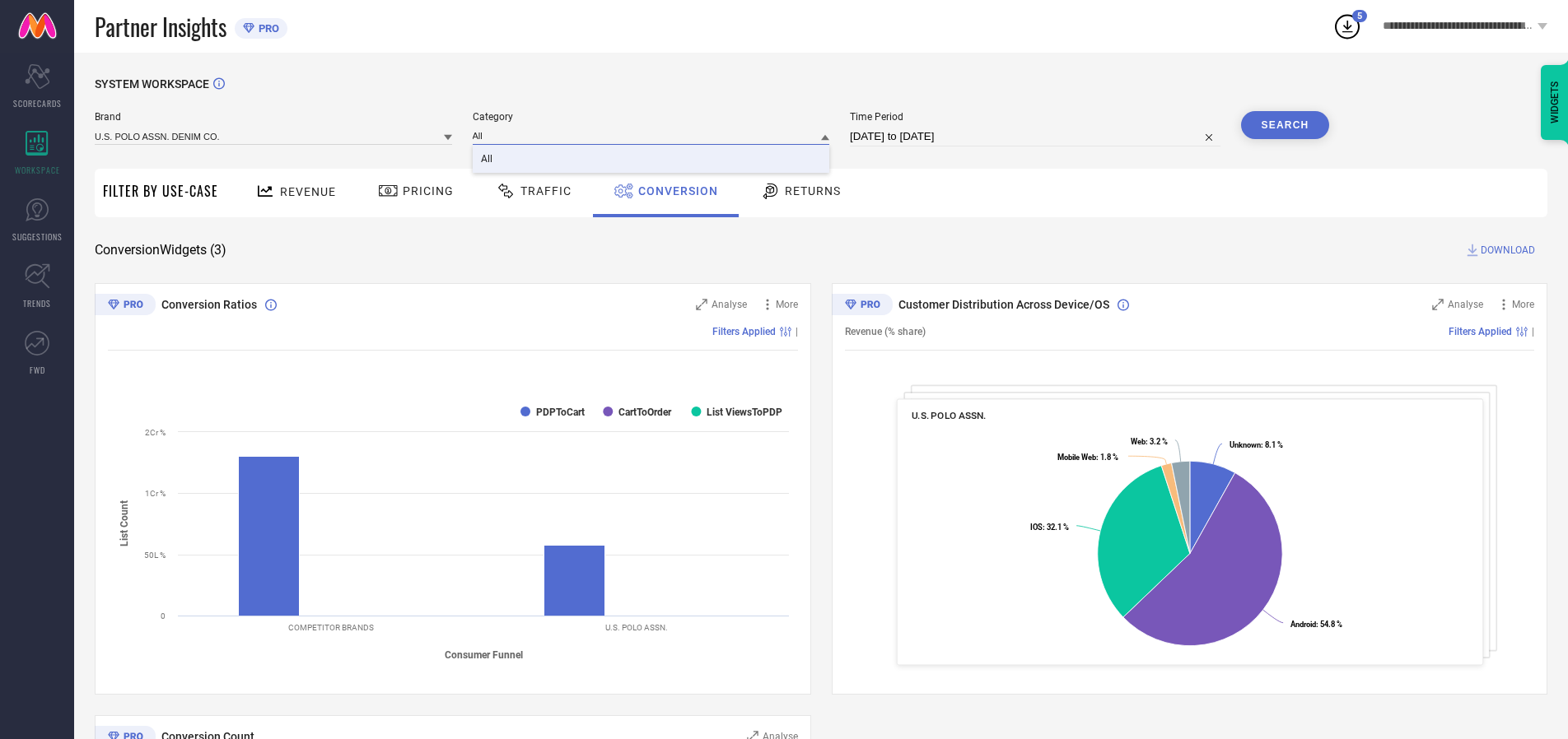
type input "All"
click at [487, 160] on span "All" at bounding box center [486, 159] width 11 height 11
click at [1285, 125] on button "Search" at bounding box center [1285, 124] width 89 height 28
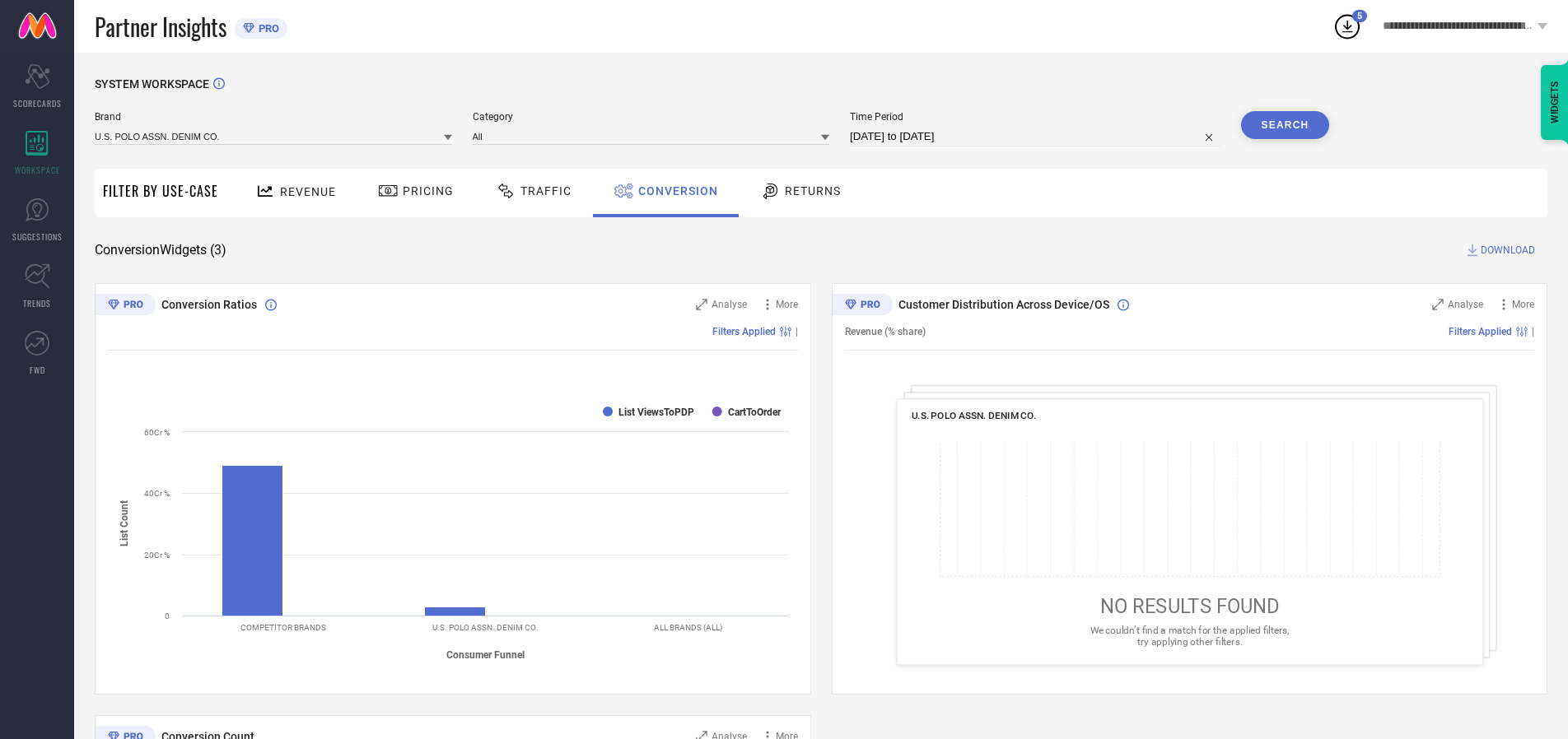
click at [1508, 250] on span "DOWNLOAD" at bounding box center [1508, 250] width 55 height 16
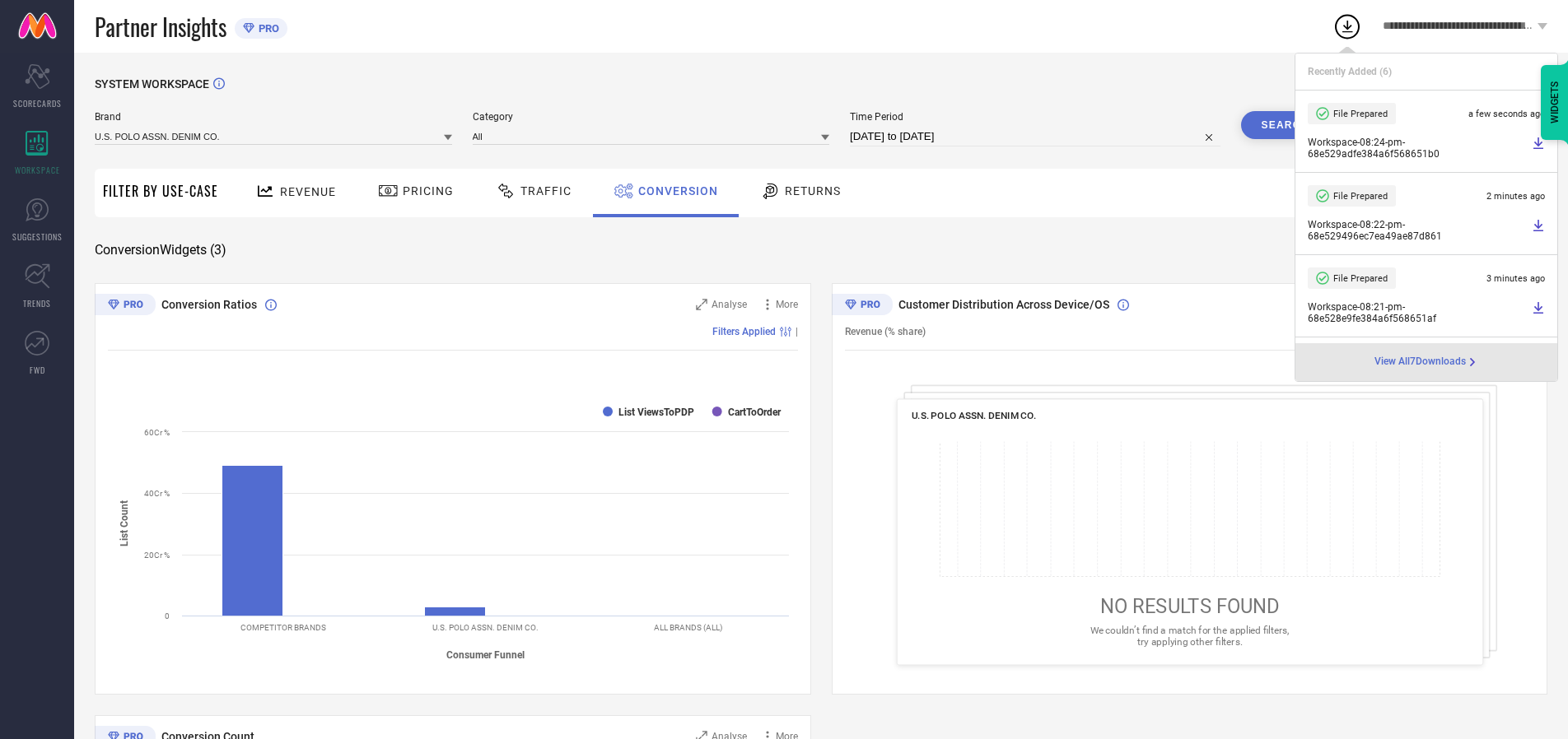
click at [674, 191] on span "Conversion" at bounding box center [678, 191] width 79 height 13
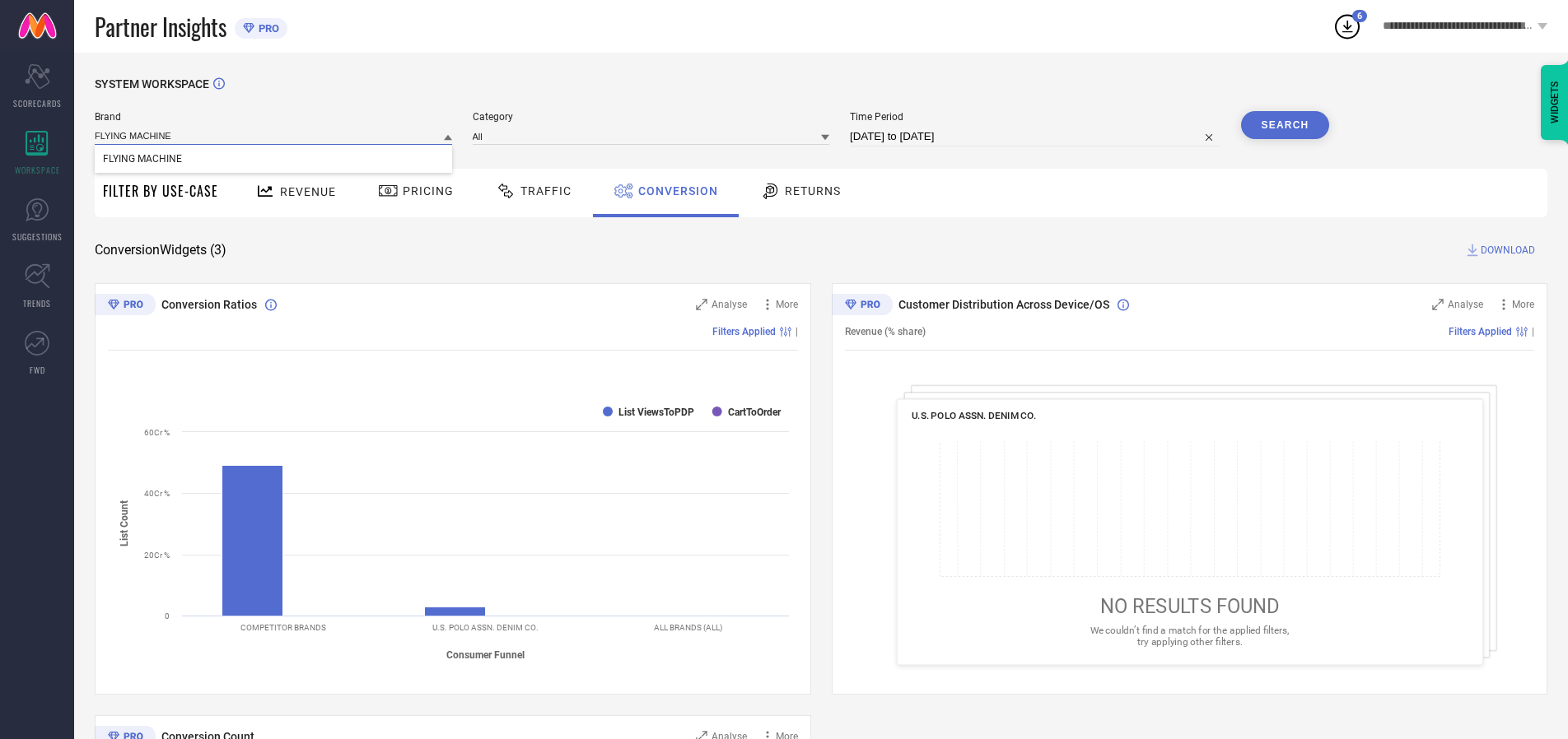
type input "FLYING MACHINE"
click at [142, 160] on span "FLYING MACHINE" at bounding box center [143, 159] width 79 height 11
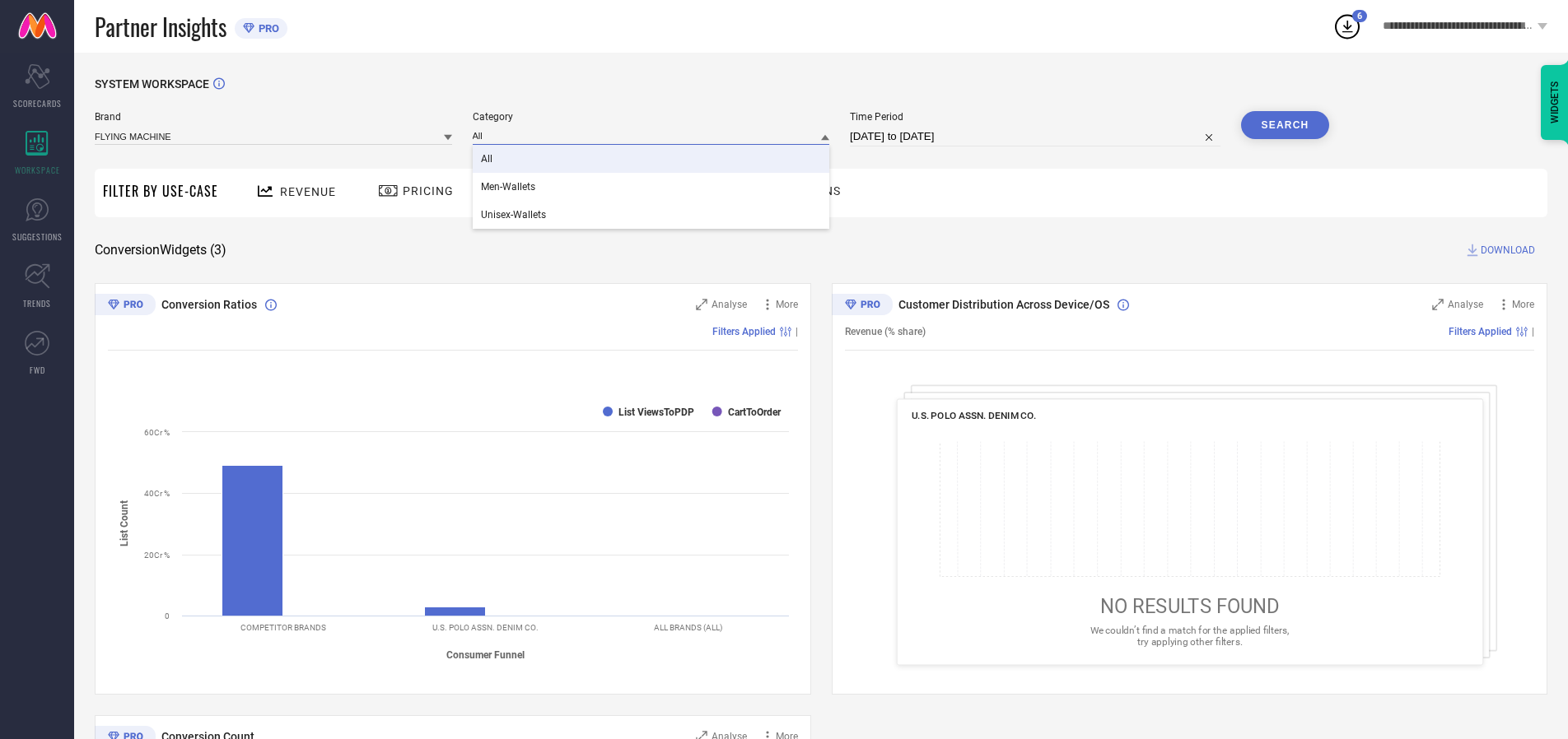
type input "All"
click at [487, 160] on span "All" at bounding box center [486, 159] width 11 height 11
click at [1285, 125] on button "Search" at bounding box center [1285, 124] width 89 height 28
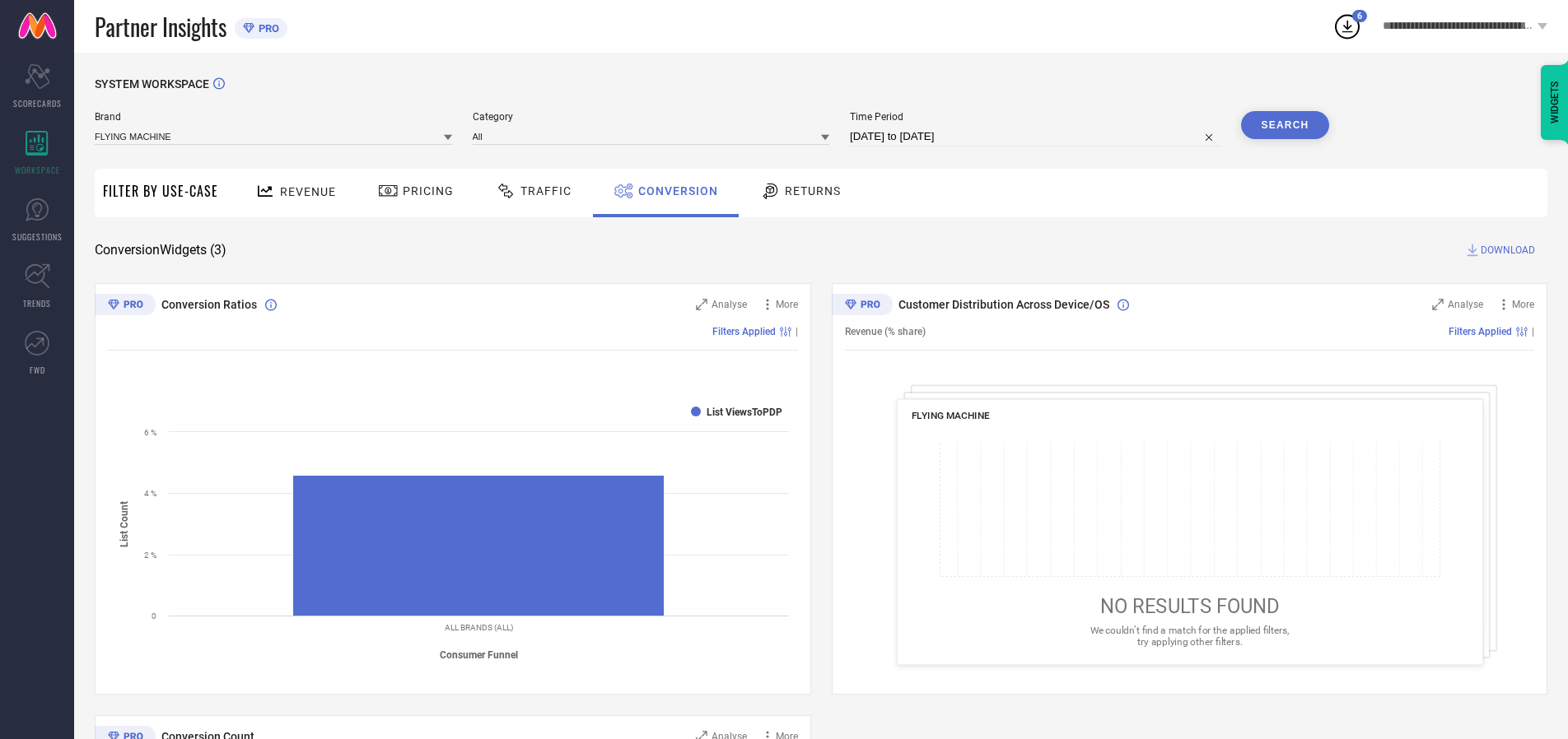
click at [1508, 250] on span "DOWNLOAD" at bounding box center [1508, 250] width 55 height 16
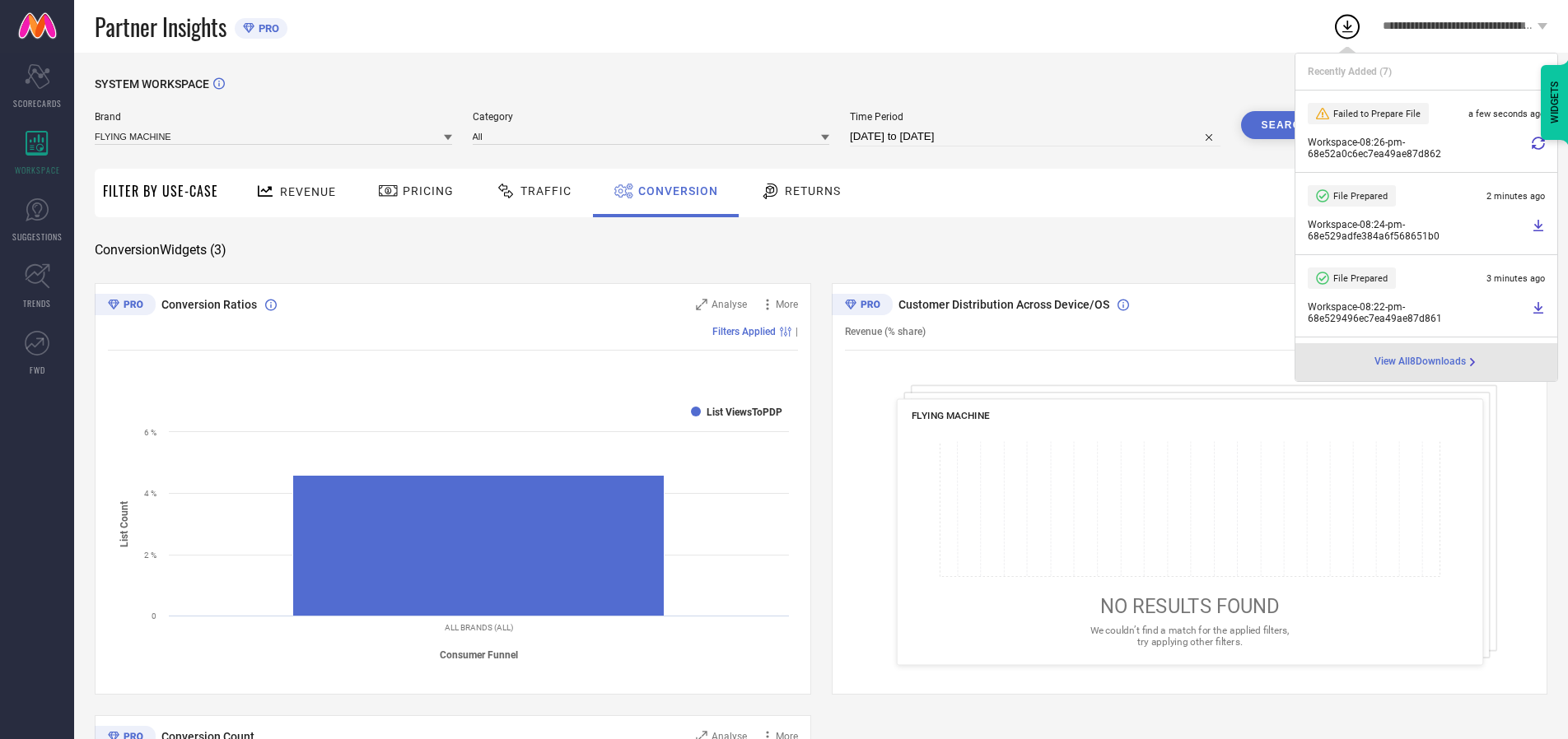
click at [674, 191] on span "Conversion" at bounding box center [678, 191] width 79 height 13
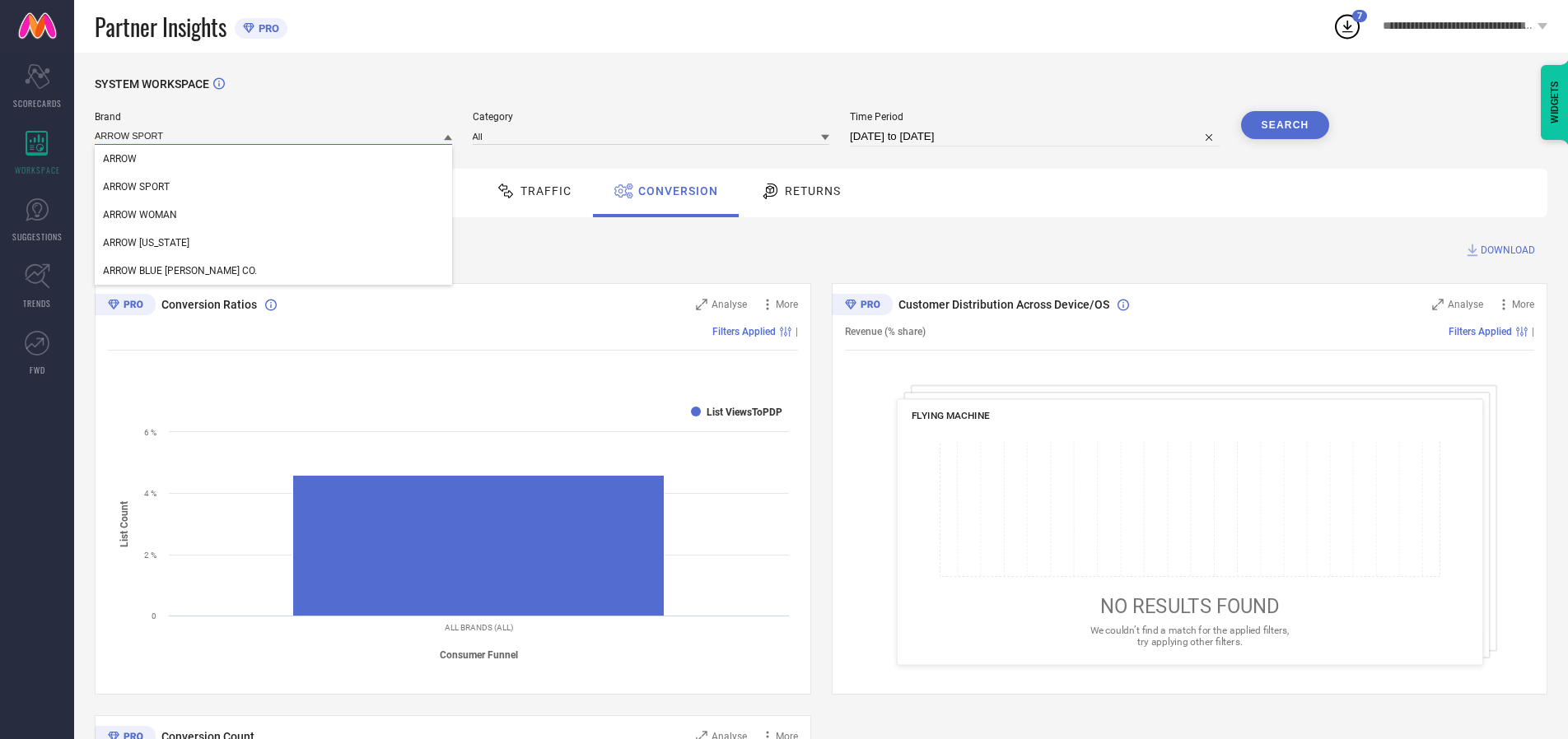
type input "ARROW SPORT"
click at [136, 188] on span "ARROW SPORT" at bounding box center [137, 187] width 67 height 11
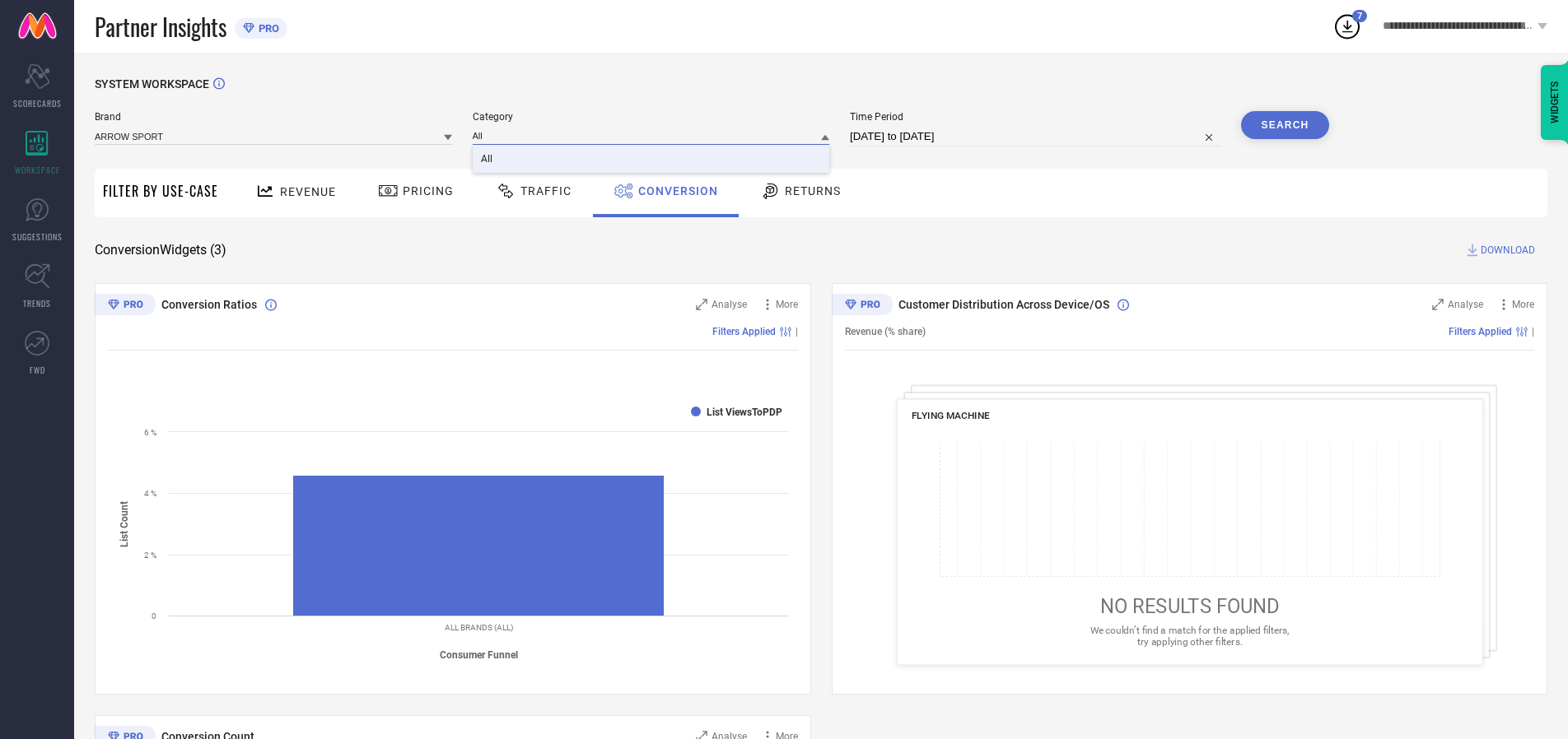
type input "All"
click at [487, 160] on span "All" at bounding box center [486, 159] width 11 height 11
click at [1285, 125] on button "Search" at bounding box center [1285, 124] width 89 height 28
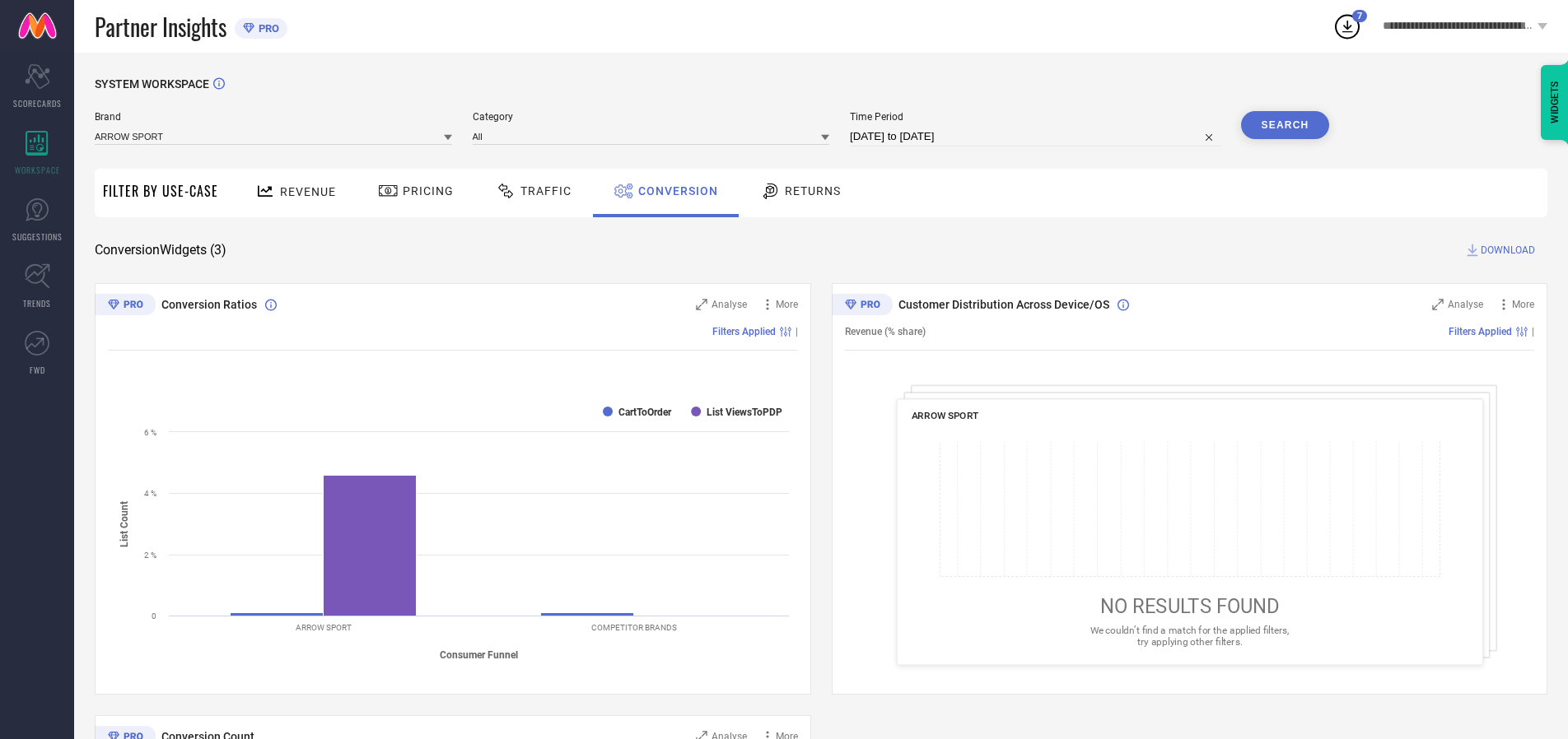
click at [1508, 250] on span "DOWNLOAD" at bounding box center [1508, 250] width 55 height 16
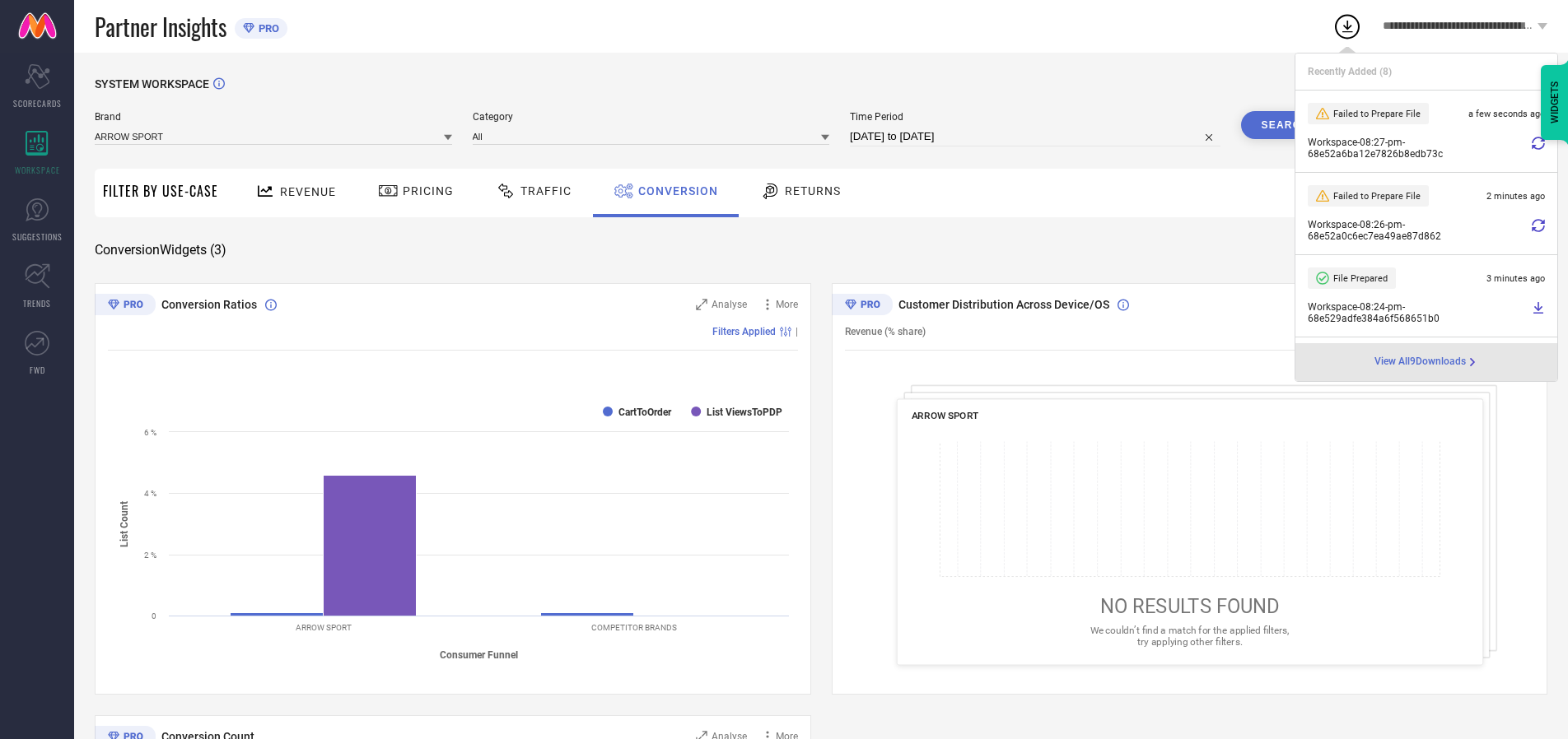
click at [674, 191] on span "Conversion" at bounding box center [678, 191] width 79 height 13
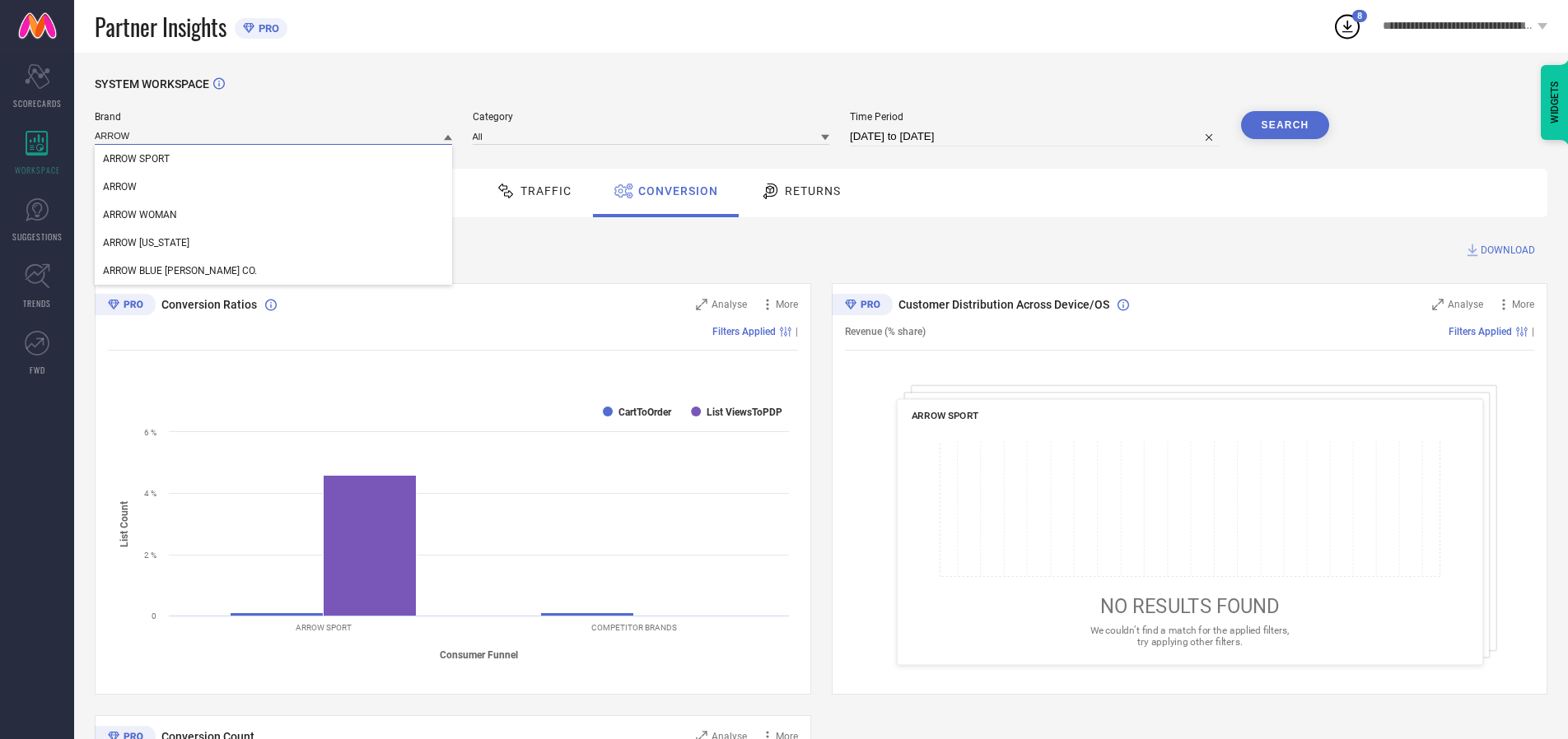
type input "ARROW"
click at [120, 188] on span "ARROW" at bounding box center [120, 187] width 34 height 11
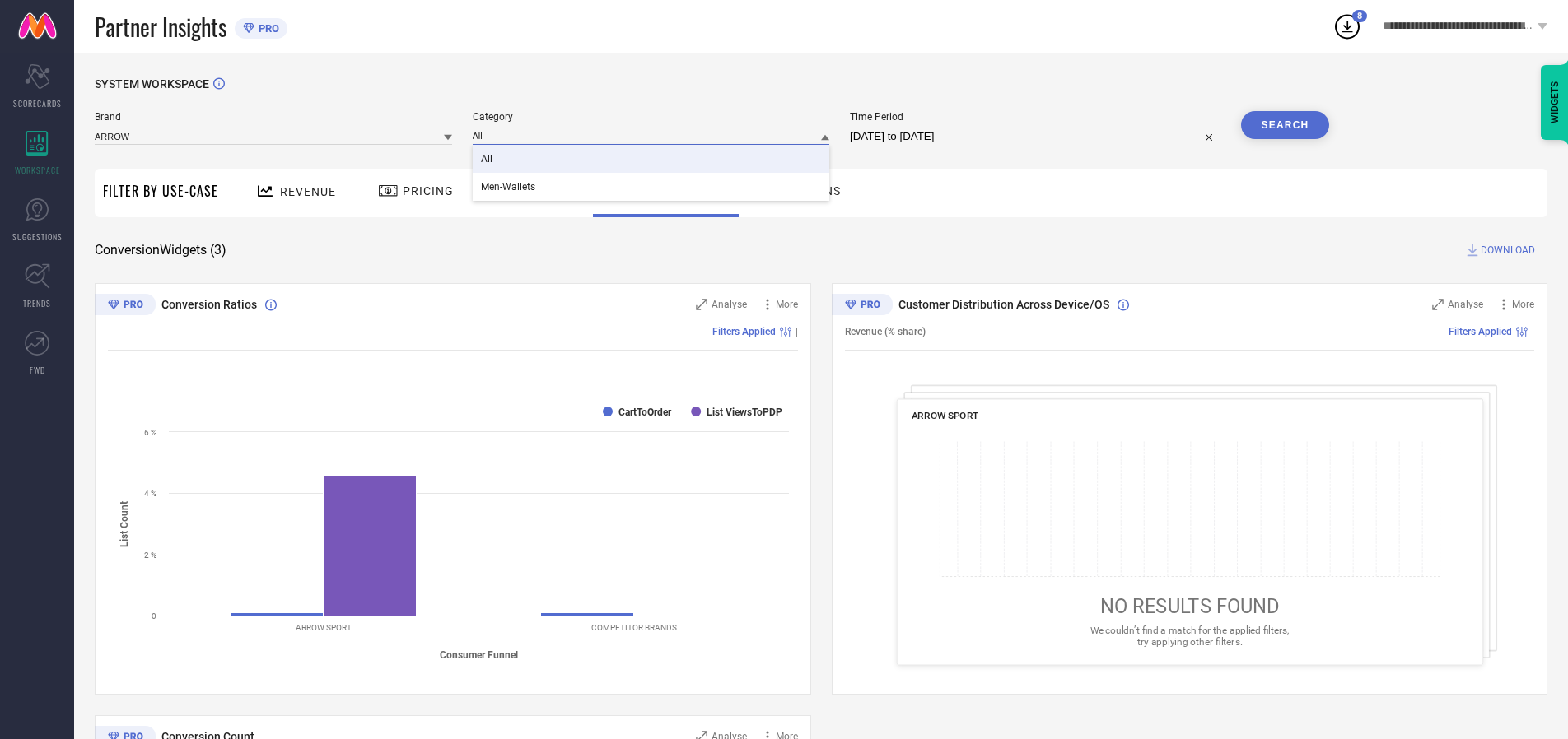
type input "All"
click at [487, 160] on span "All" at bounding box center [486, 159] width 11 height 11
click at [1285, 125] on button "Search" at bounding box center [1285, 124] width 89 height 28
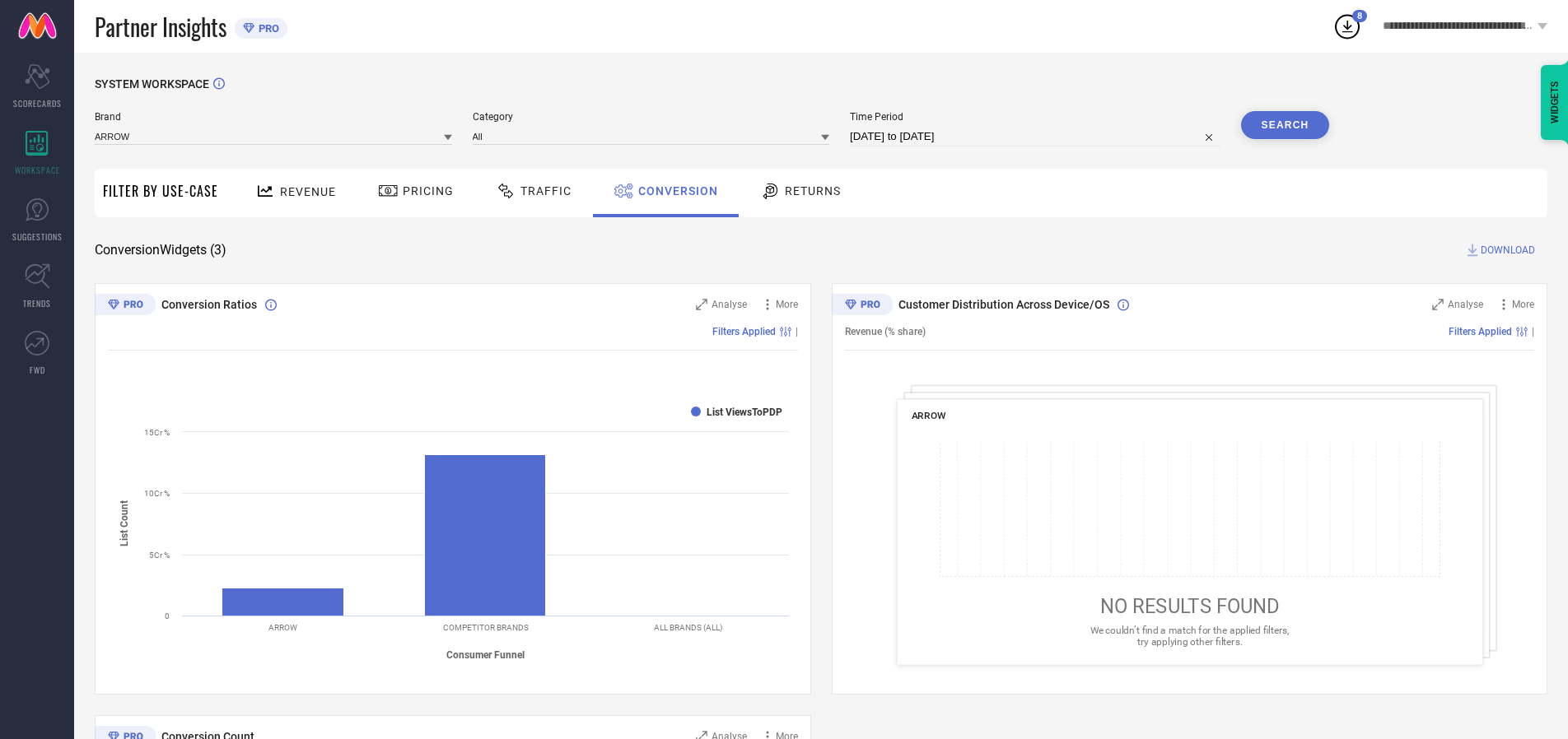
click at [1508, 250] on span "DOWNLOAD" at bounding box center [1508, 250] width 55 height 16
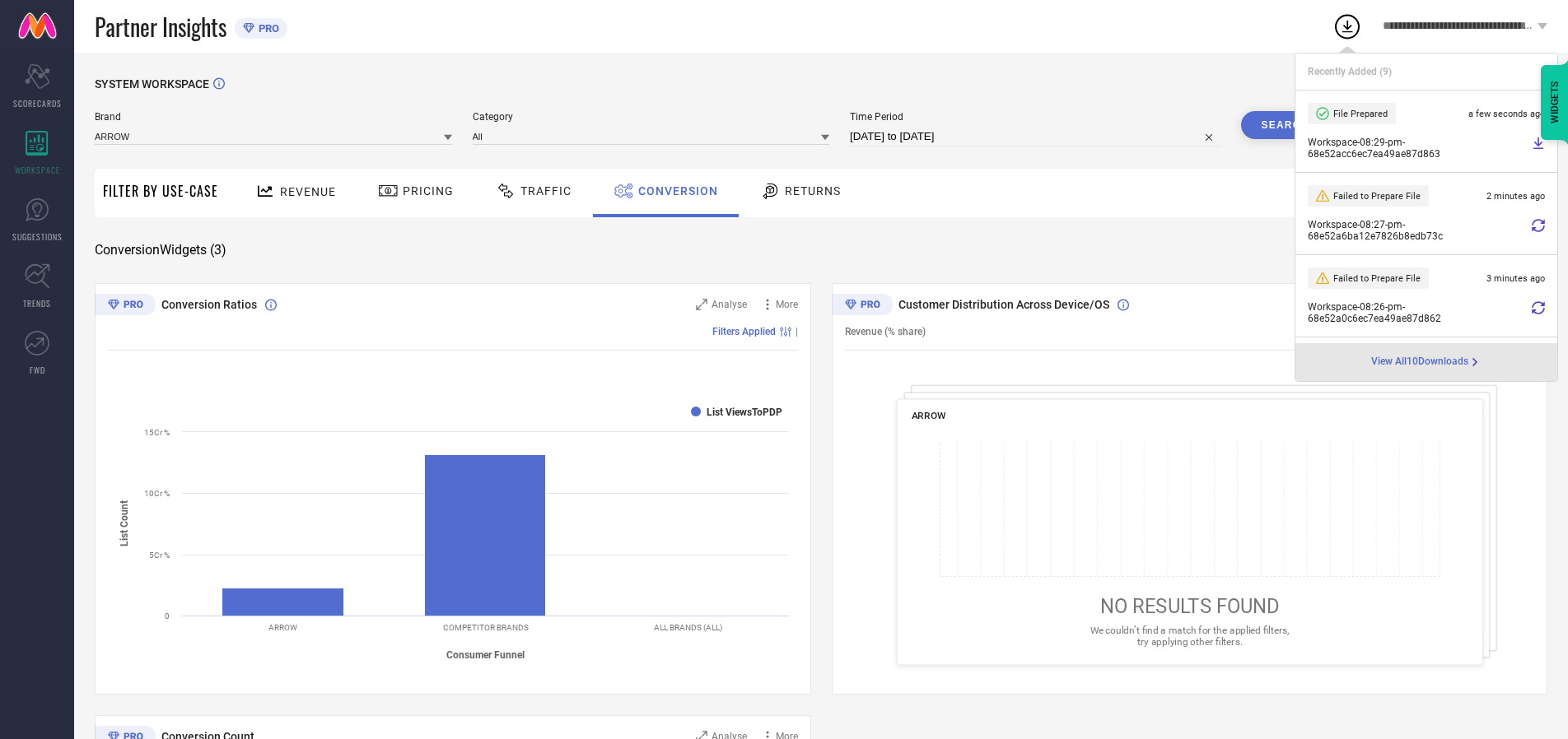
click at [674, 191] on span "Conversion" at bounding box center [678, 191] width 79 height 13
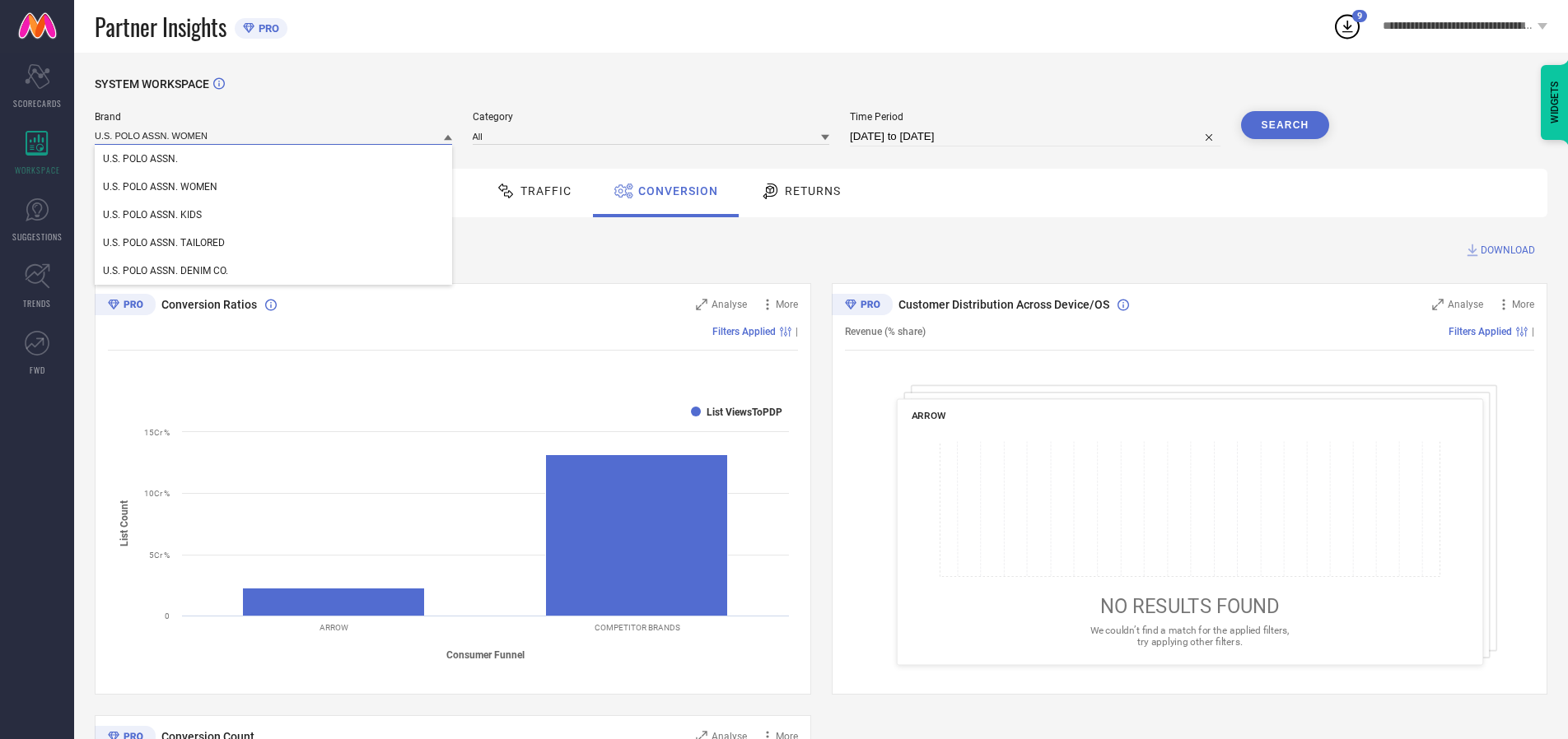
type input "U.S. POLO ASSN. WOMEN"
click at [160, 188] on span "U.S. POLO ASSN. WOMEN" at bounding box center [161, 187] width 115 height 11
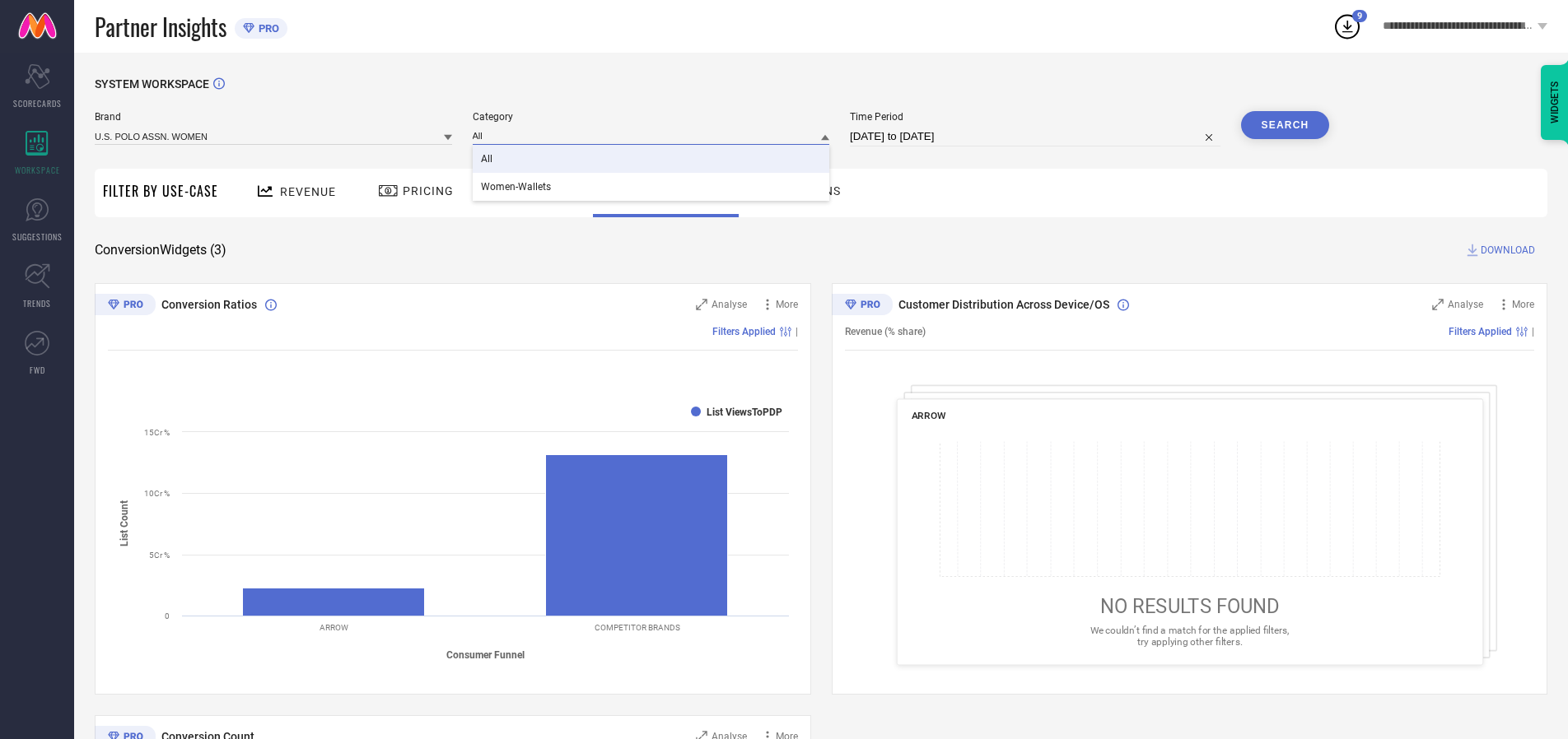
type input "All"
click at [487, 160] on span "All" at bounding box center [486, 159] width 11 height 11
click at [1285, 125] on button "Search" at bounding box center [1285, 124] width 89 height 28
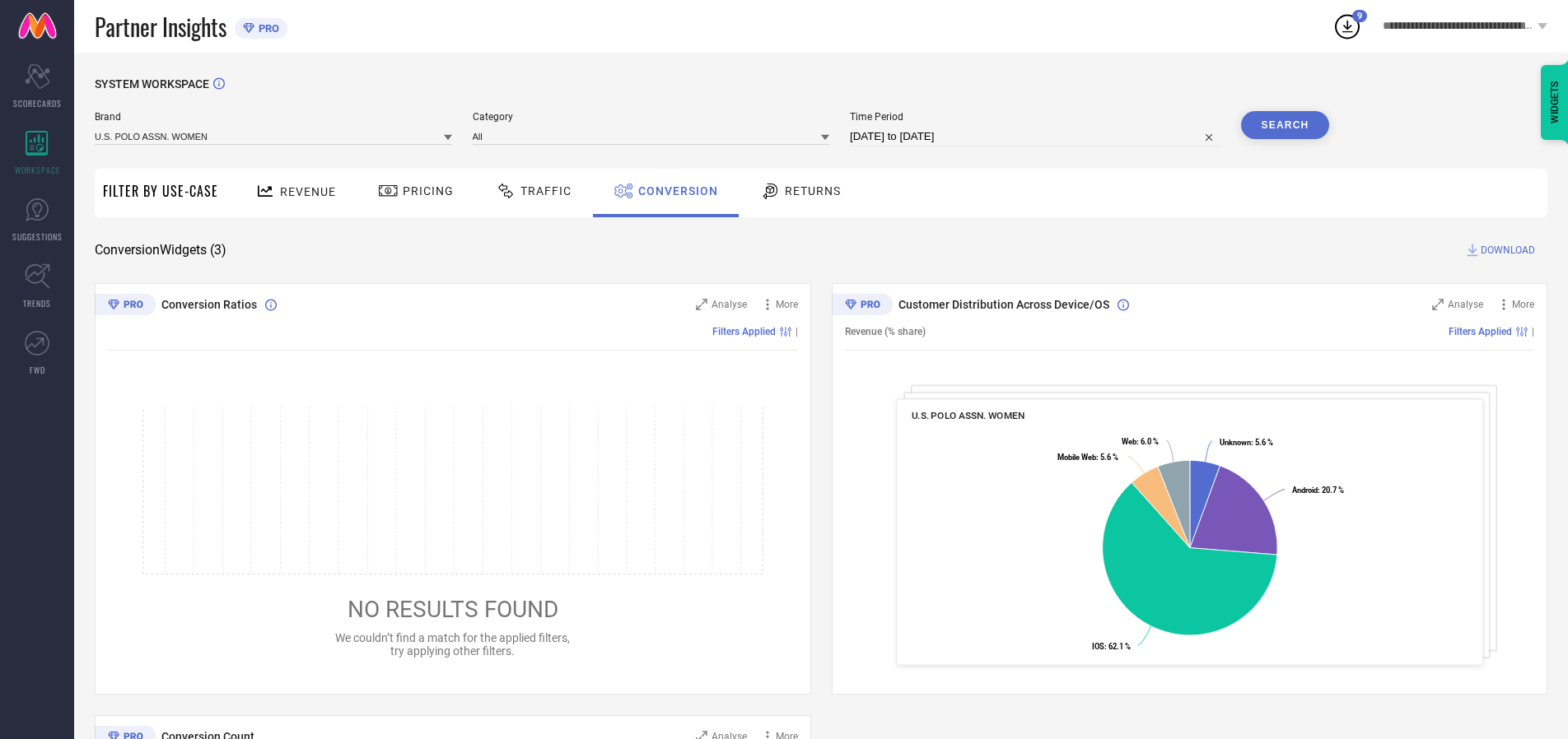
click at [1508, 250] on span "DOWNLOAD" at bounding box center [1508, 250] width 55 height 16
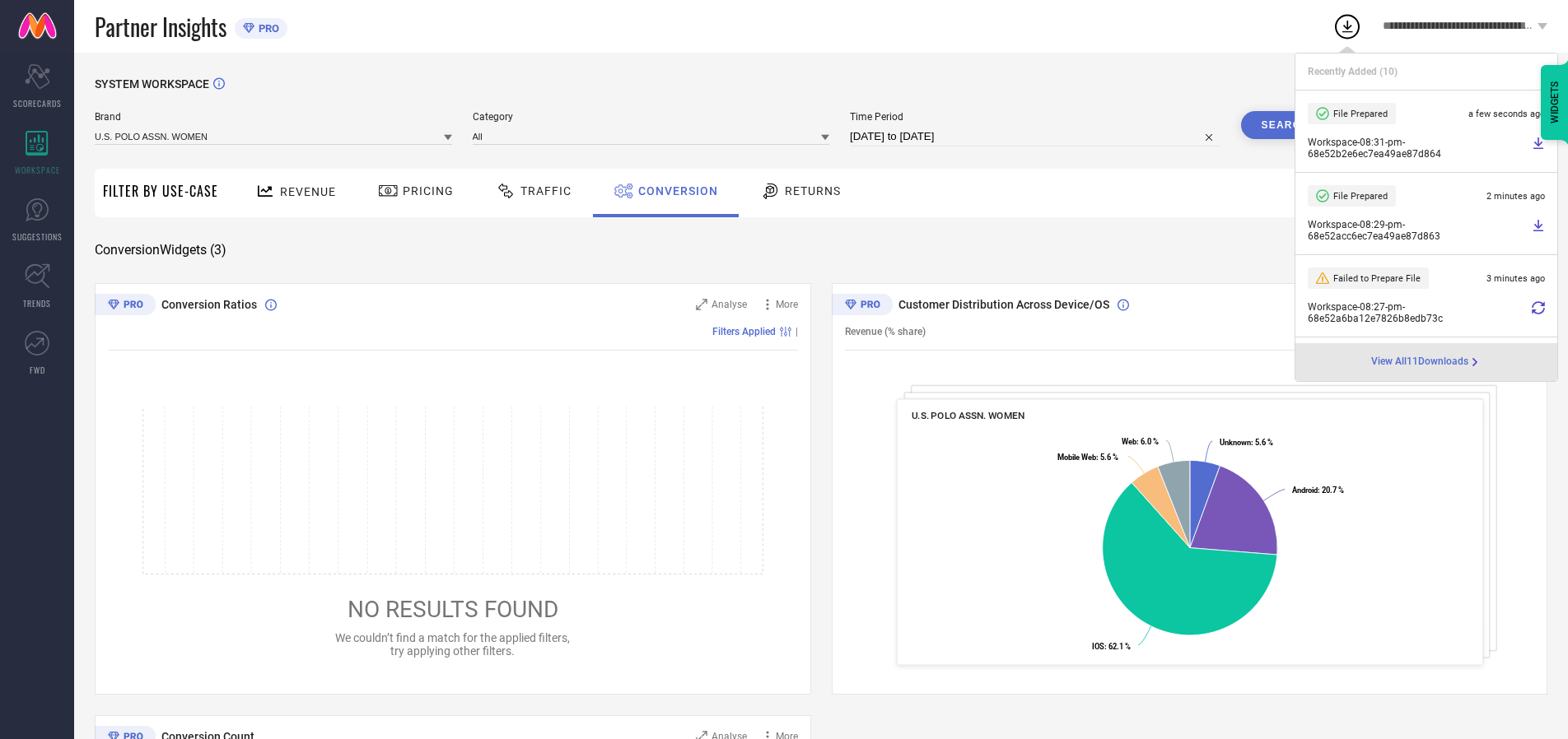
click at [674, 191] on span "Conversion" at bounding box center [678, 191] width 79 height 13
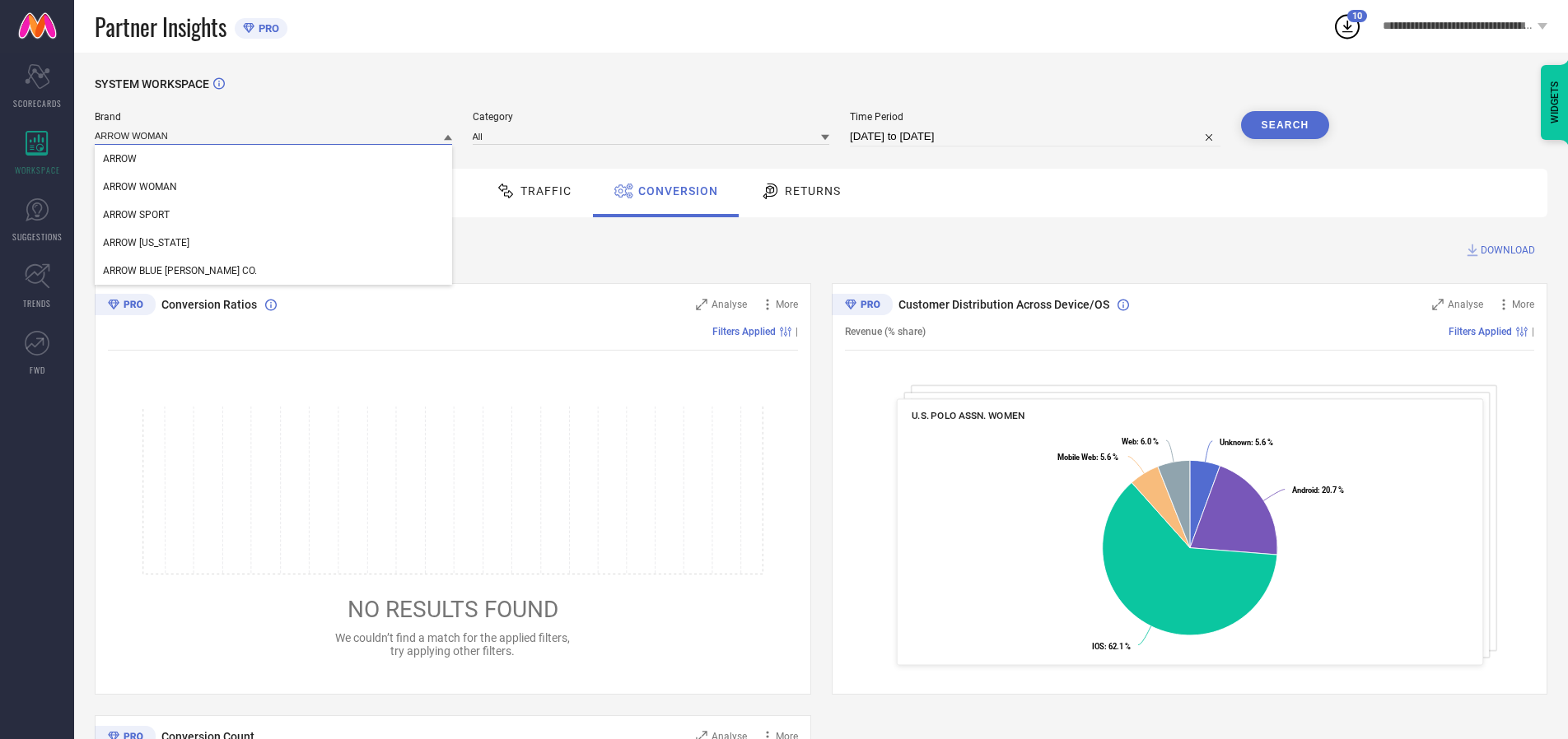
type input "ARROW WOMAN"
click at [140, 188] on span "ARROW WOMAN" at bounding box center [140, 187] width 74 height 11
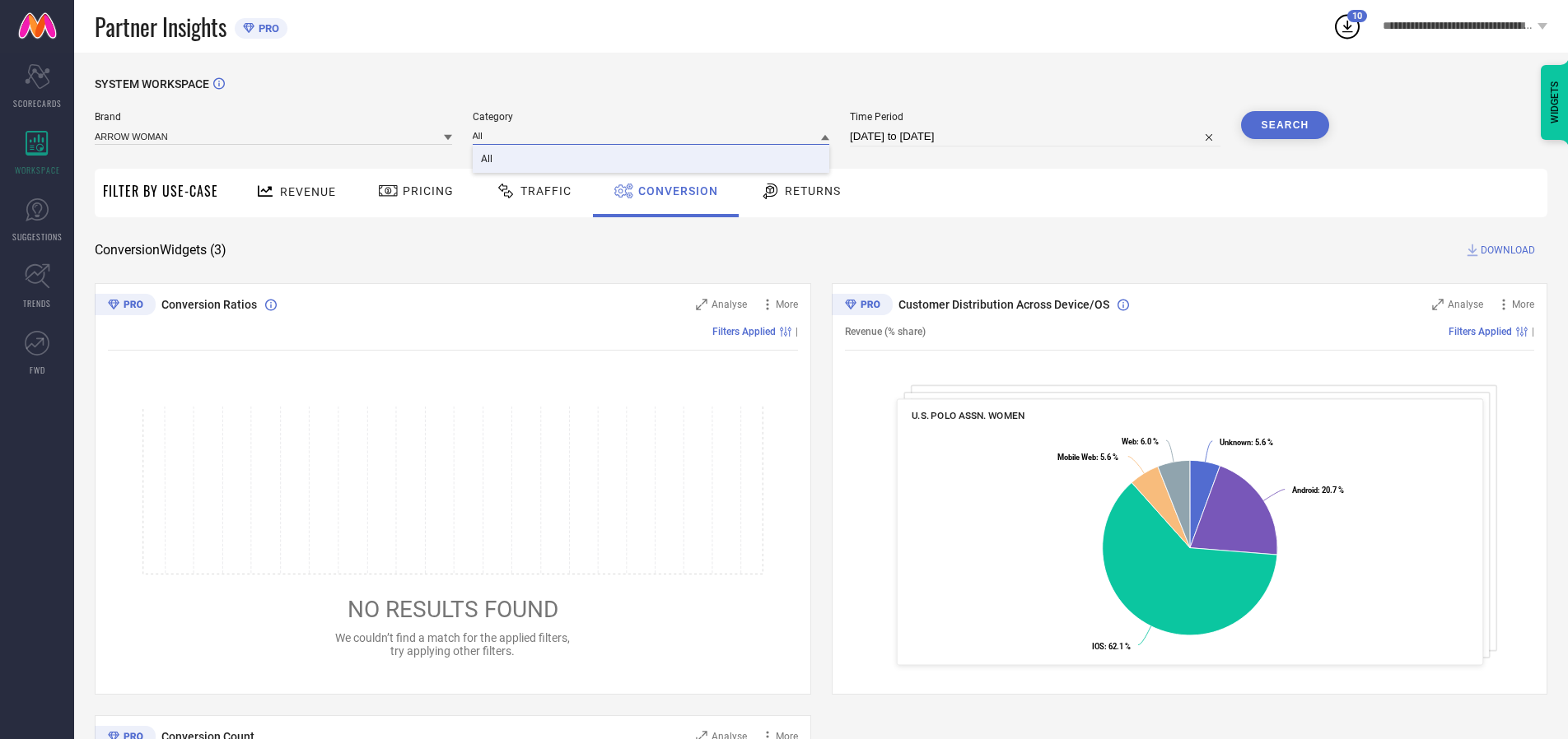
type input "All"
click at [487, 160] on span "All" at bounding box center [486, 159] width 11 height 11
click at [1285, 125] on button "Search" at bounding box center [1285, 124] width 89 height 28
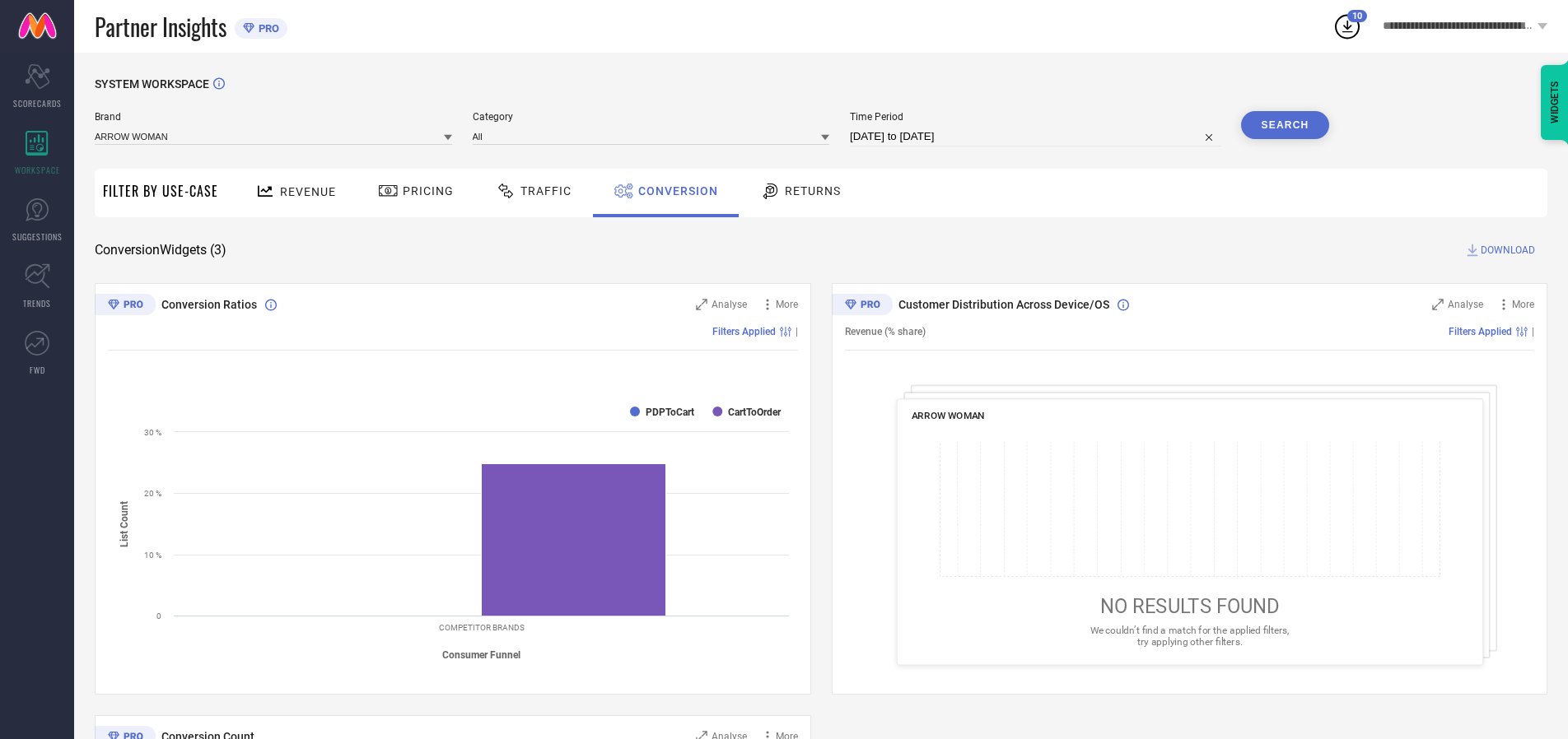
click at [1508, 250] on span "DOWNLOAD" at bounding box center [1508, 250] width 55 height 16
